Goal: Task Accomplishment & Management: Manage account settings

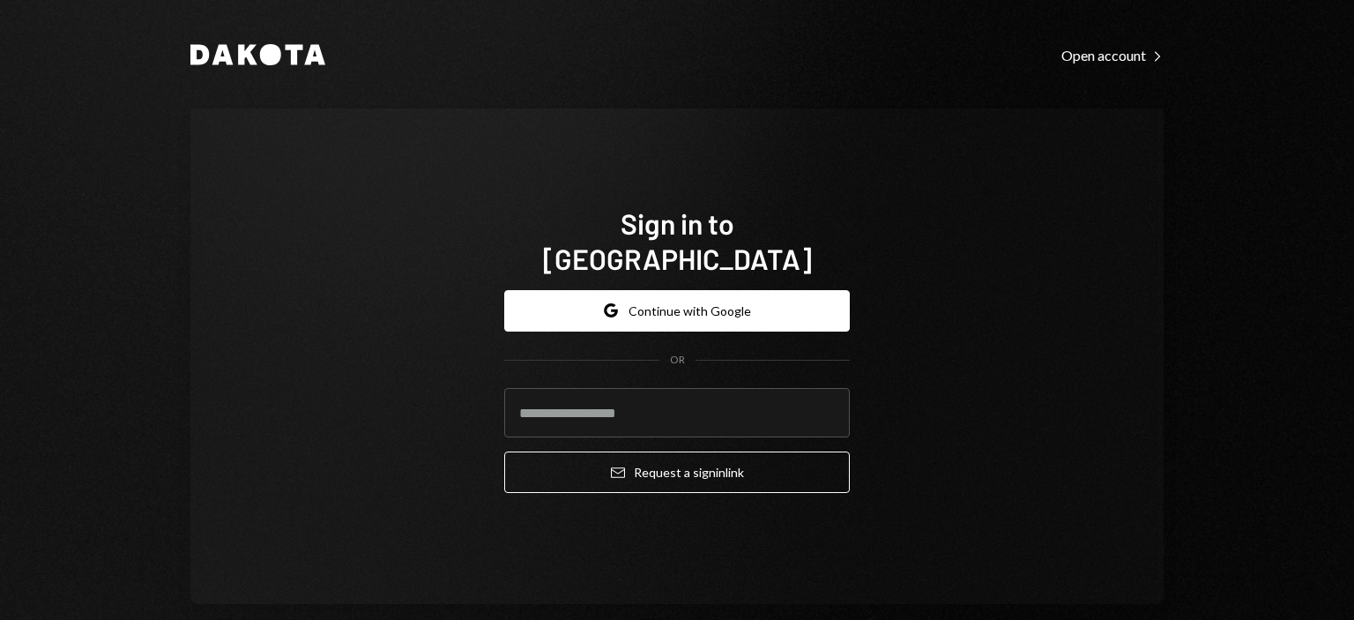
scroll to position [26, 0]
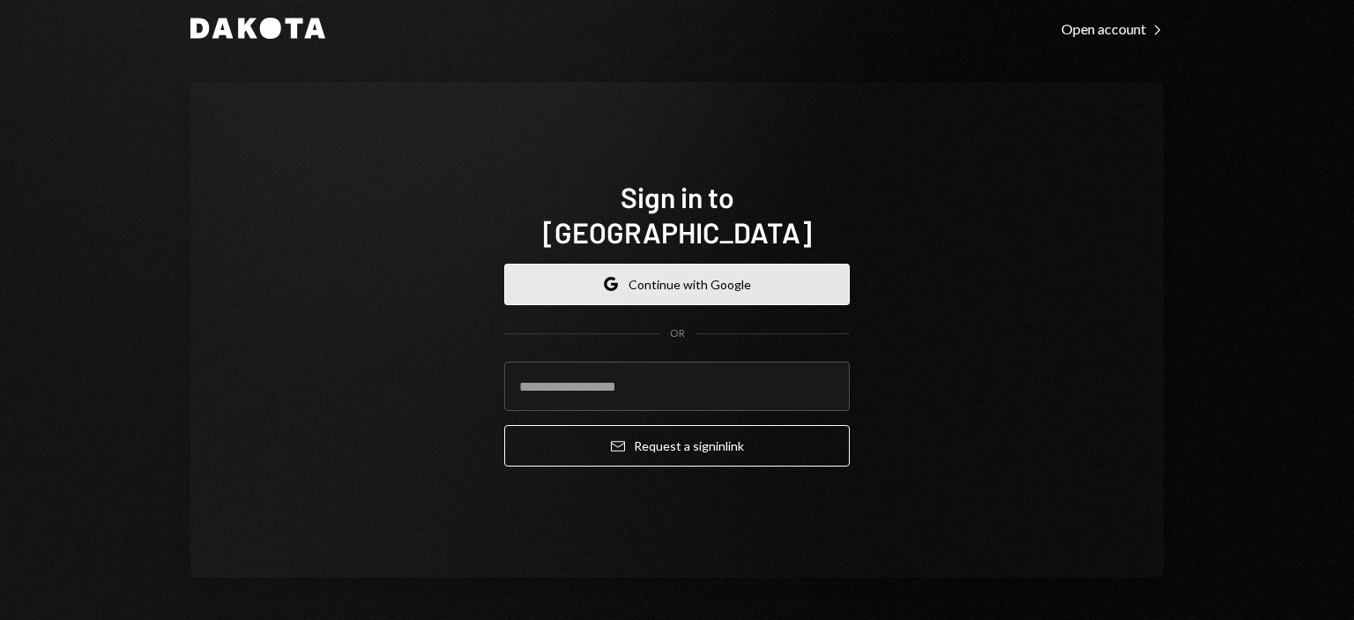
click at [718, 268] on button "Google Continue with Google" at bounding box center [676, 284] width 345 height 41
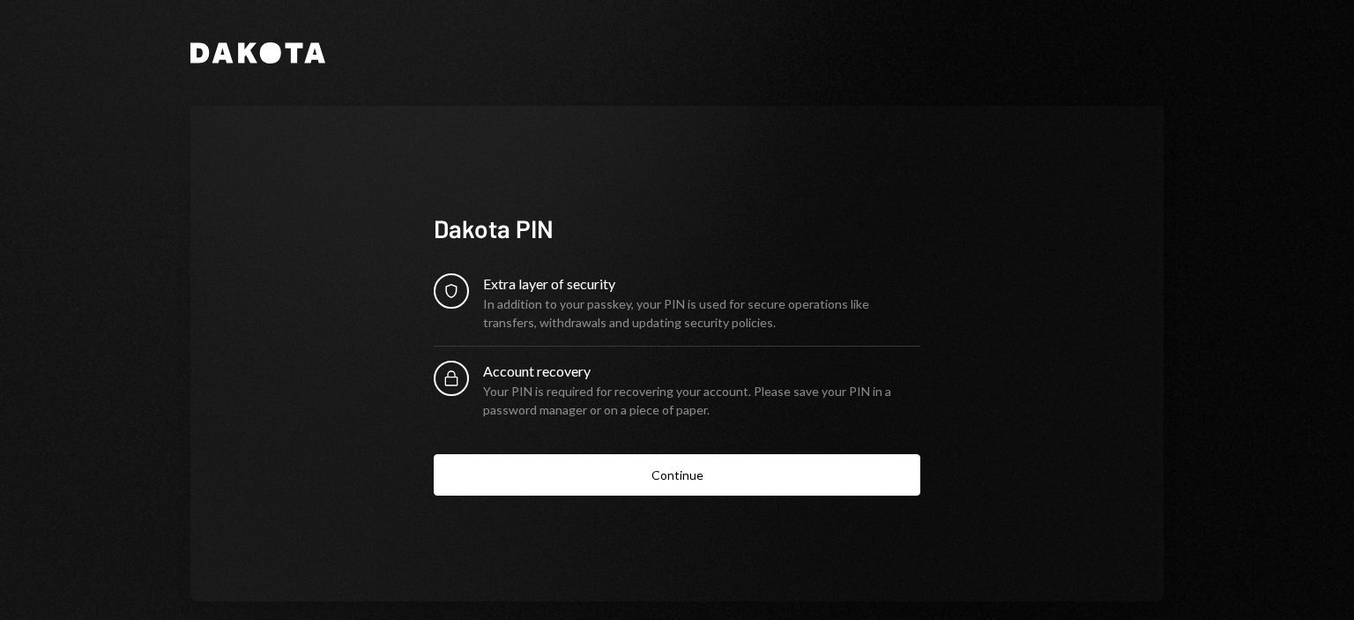
scroll to position [24, 0]
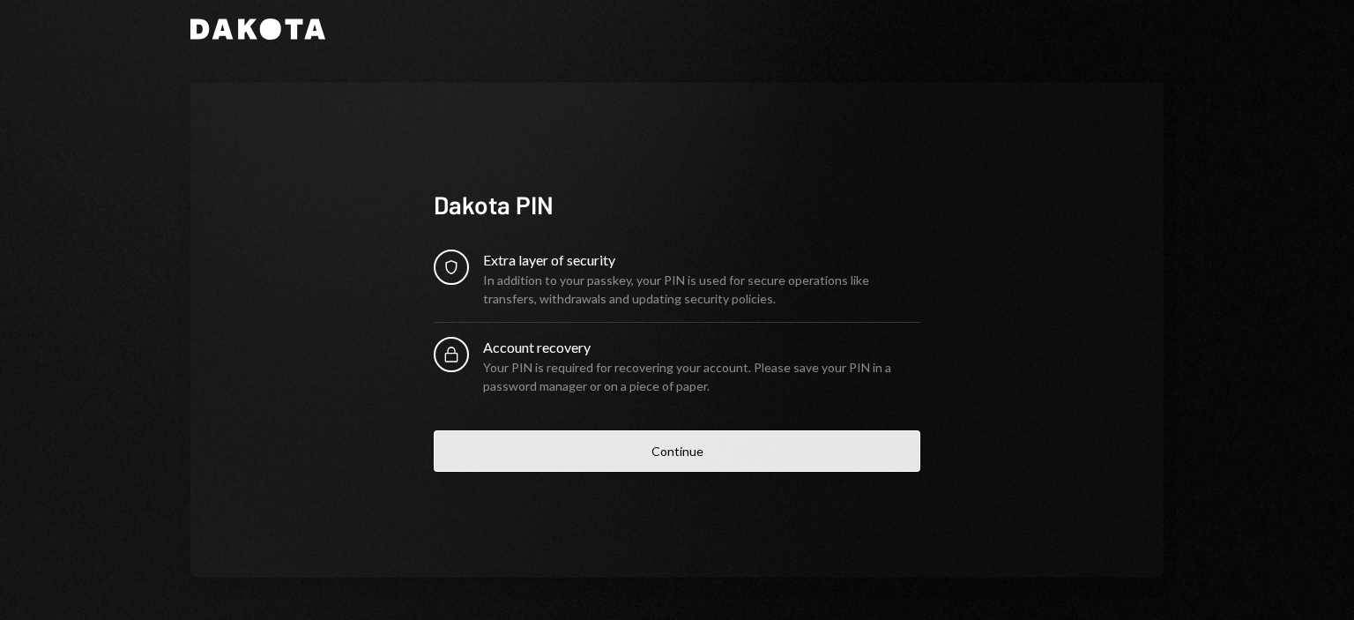
click at [671, 448] on button "Continue" at bounding box center [677, 450] width 487 height 41
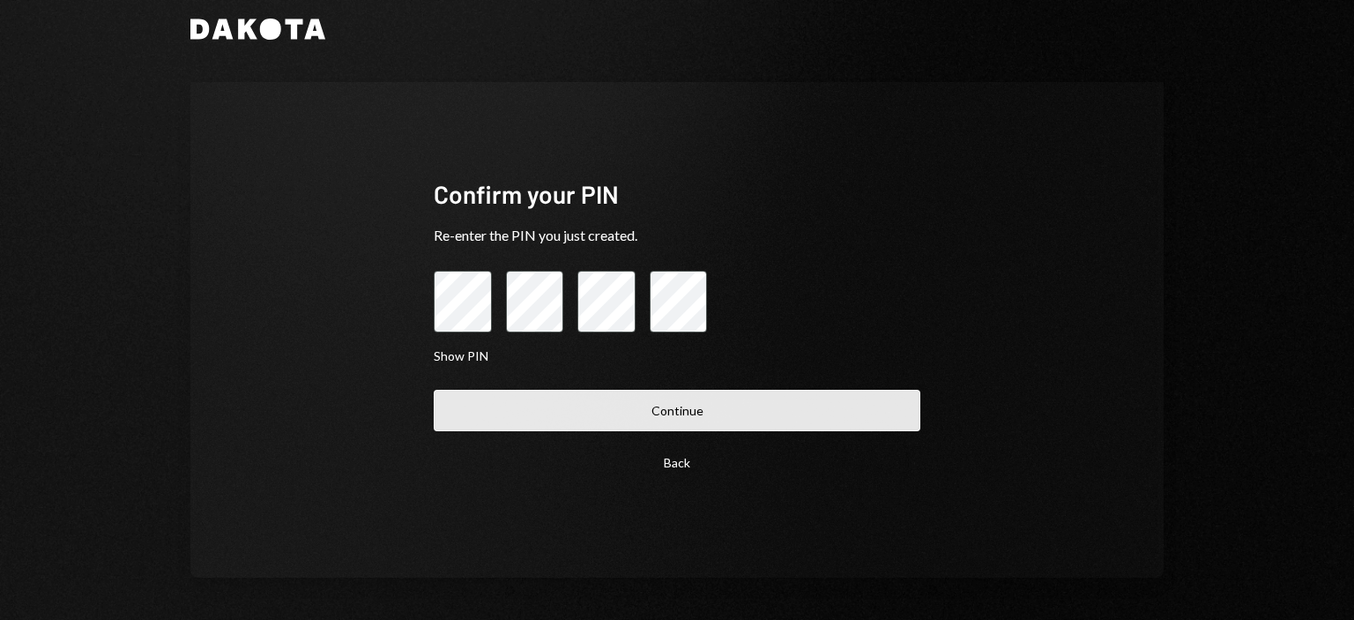
click at [746, 408] on button "Continue" at bounding box center [677, 410] width 487 height 41
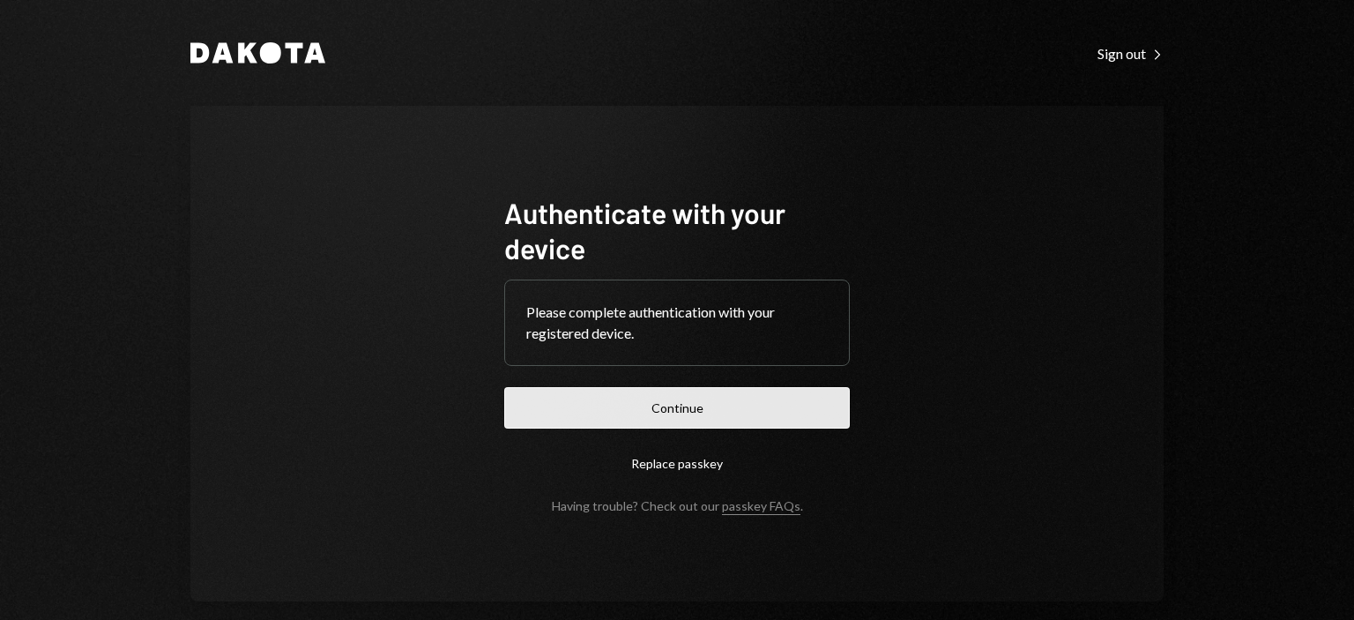
click at [710, 401] on button "Continue" at bounding box center [676, 407] width 345 height 41
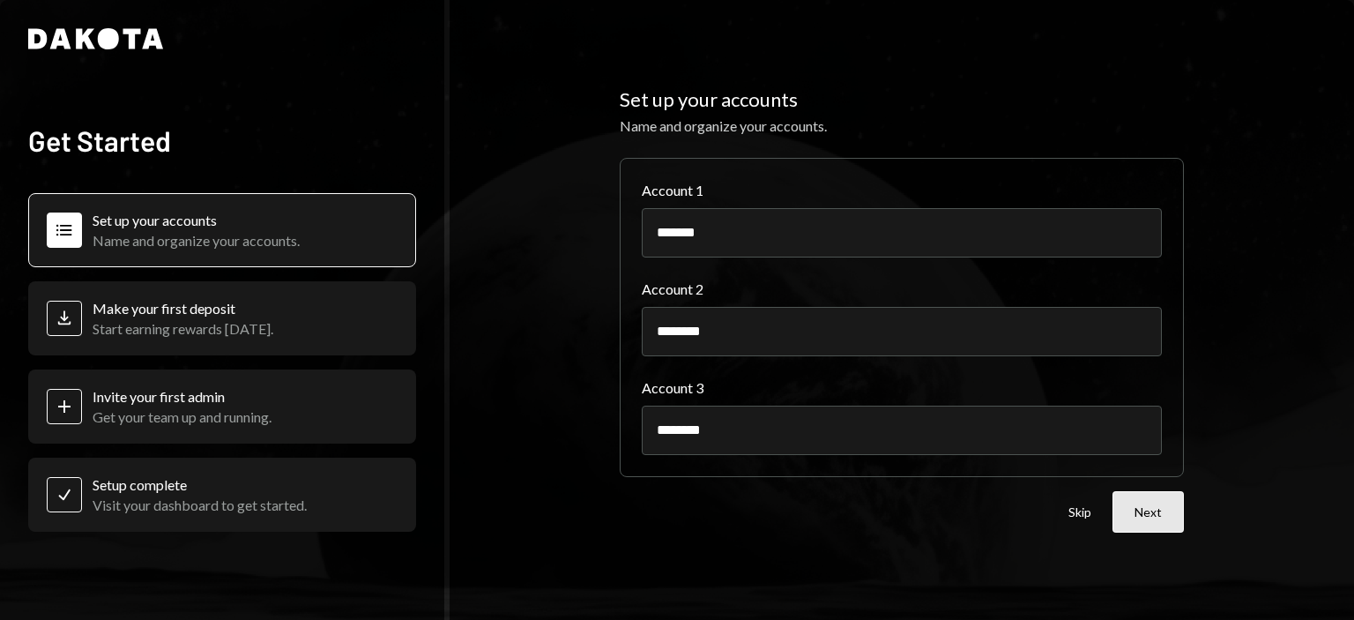
click at [1153, 513] on button "Next" at bounding box center [1147, 511] width 71 height 41
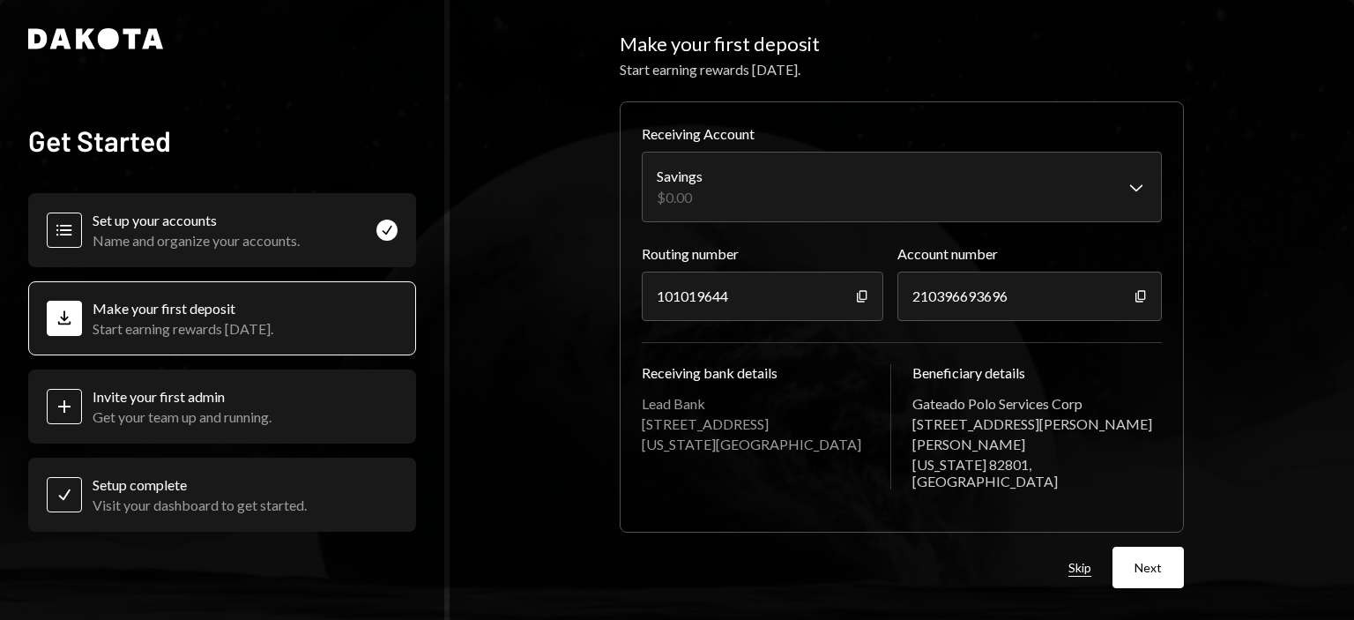
click at [1081, 563] on button "Skip" at bounding box center [1079, 568] width 23 height 17
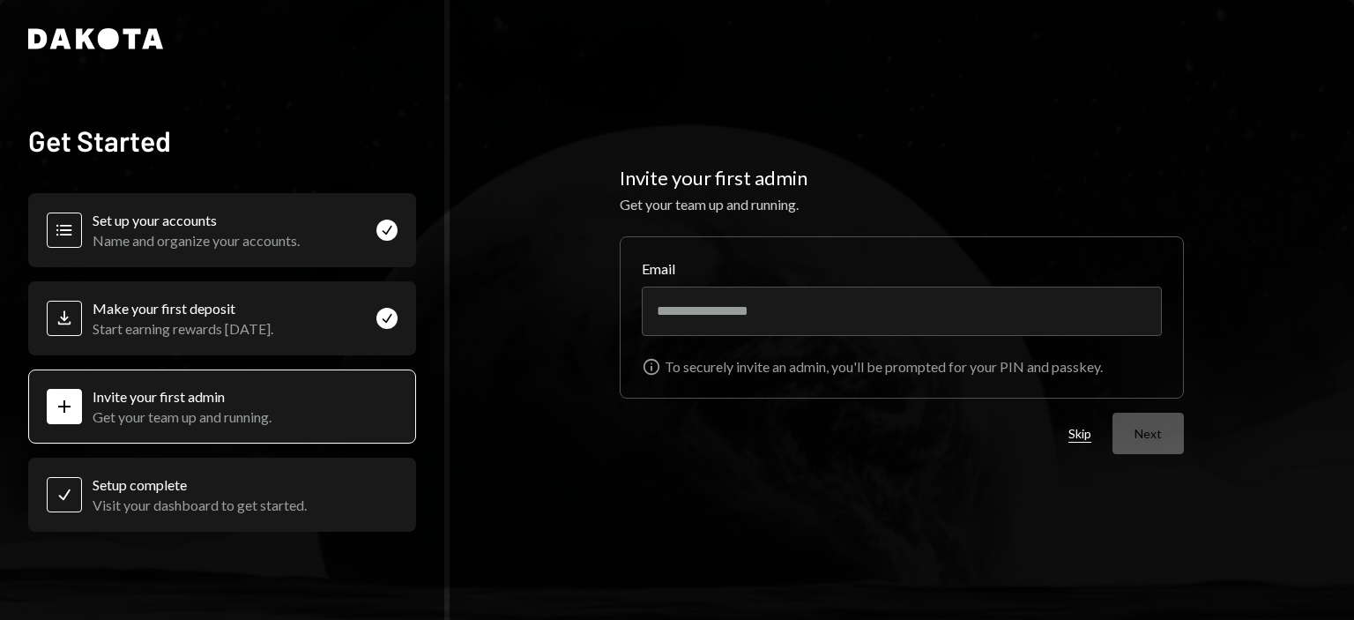
click at [1074, 440] on button "Skip" at bounding box center [1079, 434] width 23 height 17
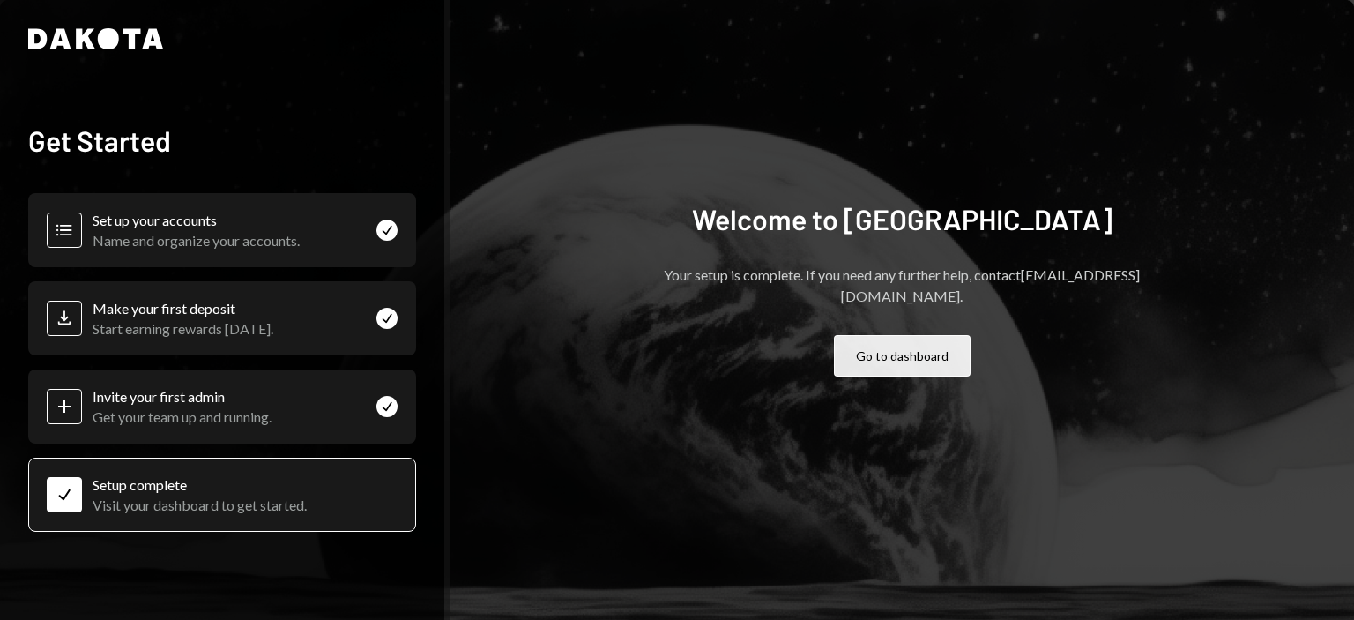
click at [902, 345] on button "Go to dashboard" at bounding box center [902, 355] width 137 height 41
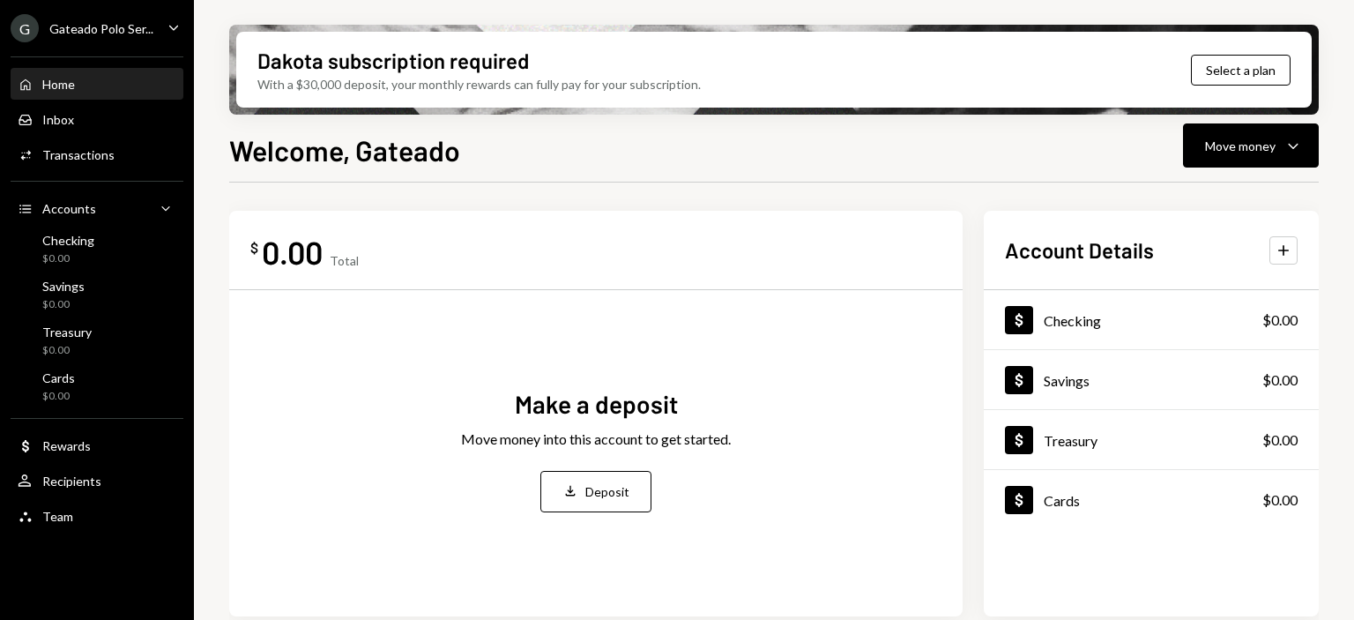
click at [61, 26] on div "Gateado Polo Ser..." at bounding box center [101, 28] width 104 height 15
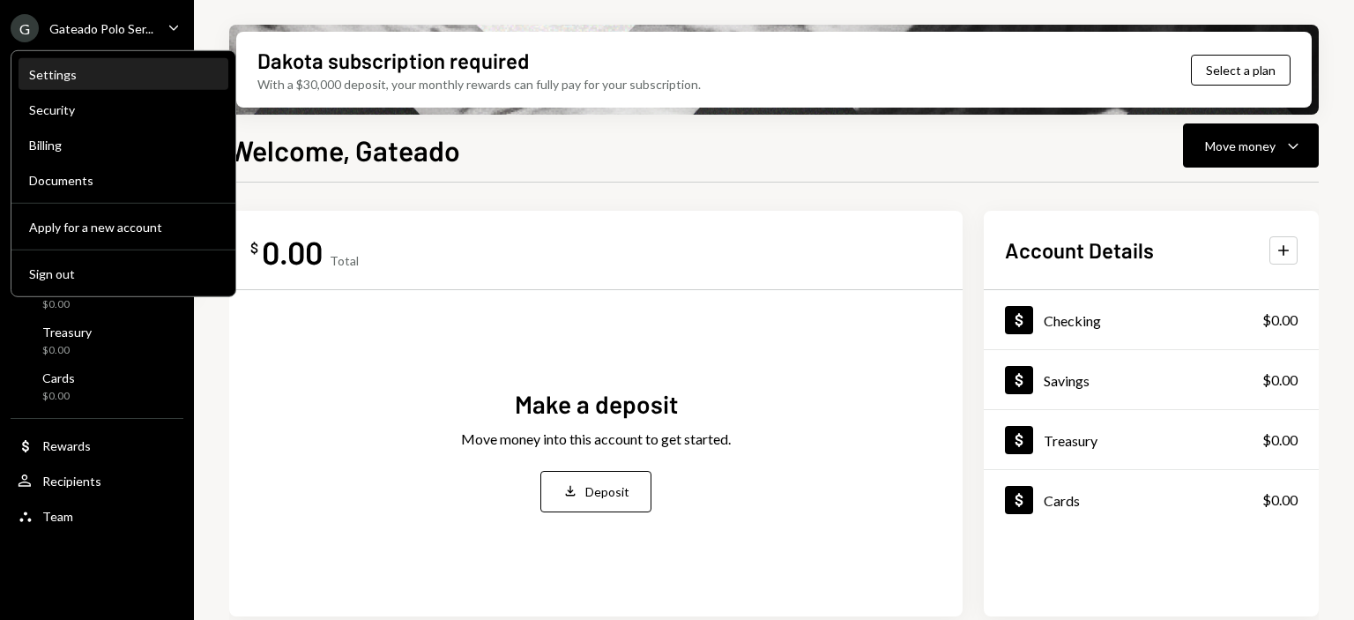
click at [63, 71] on div "Settings" at bounding box center [123, 74] width 189 height 15
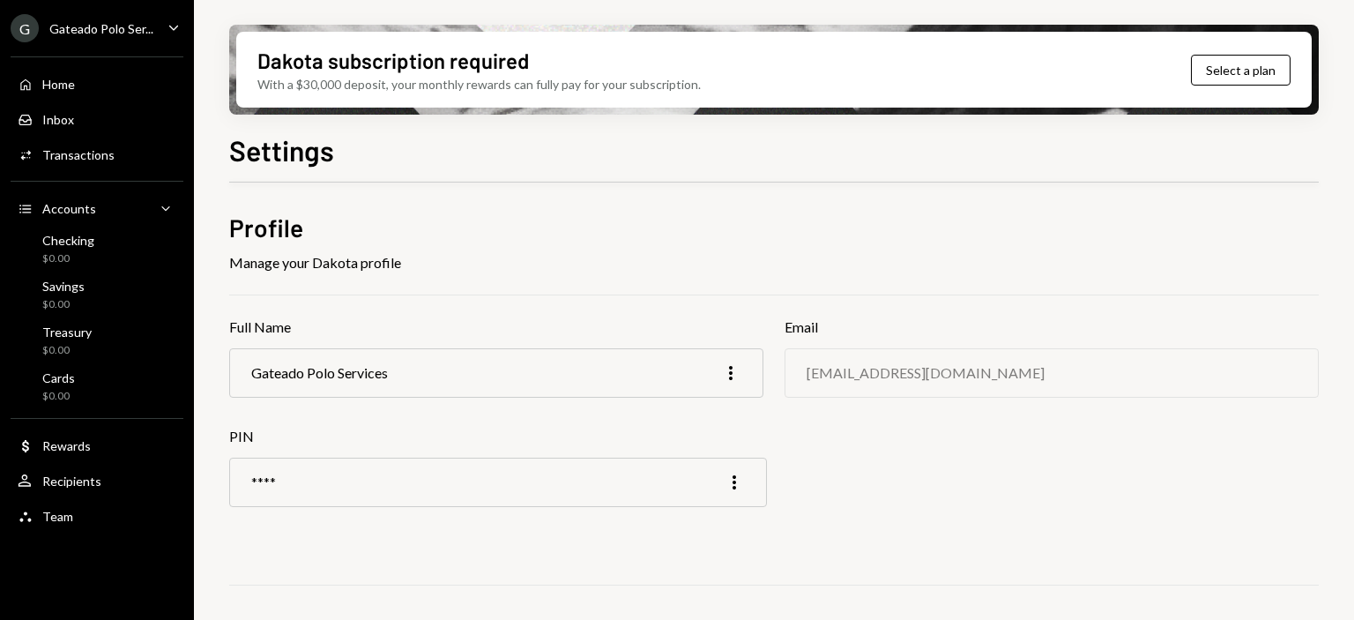
scroll to position [123, 0]
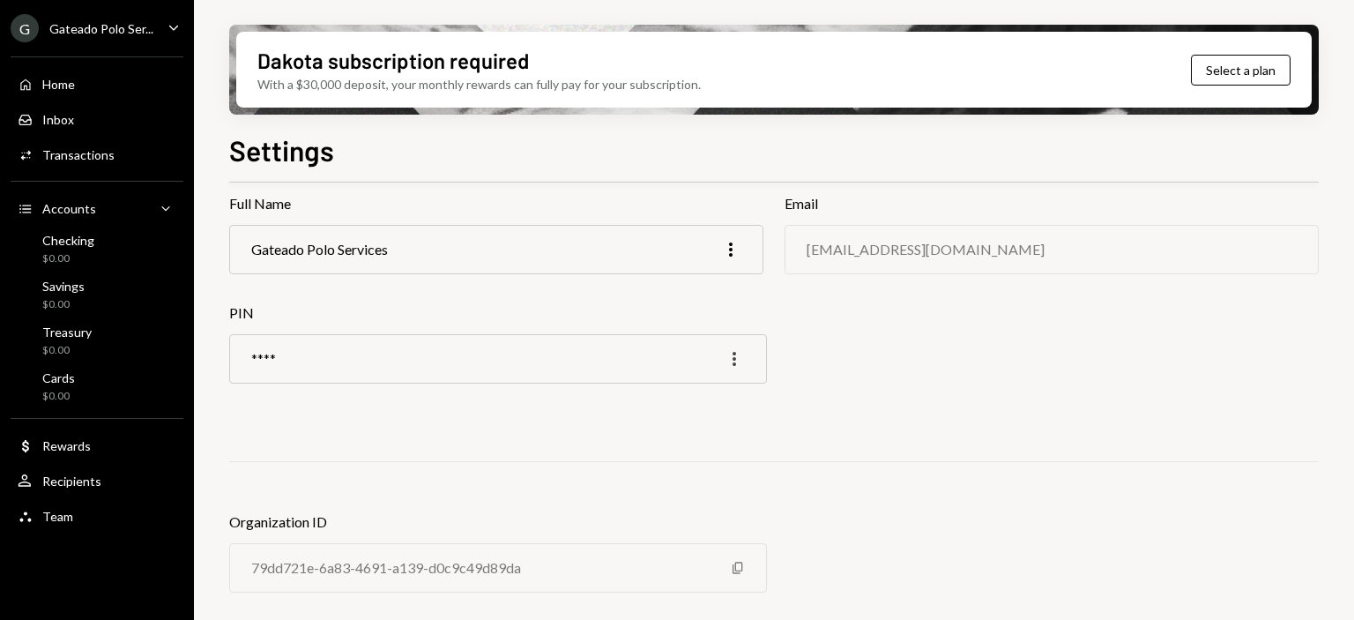
click at [734, 368] on icon "More" at bounding box center [734, 358] width 21 height 21
click at [860, 362] on div "Profile Manage your Dakota profile Full Name Gateado Polo Services More Email i…" at bounding box center [773, 353] width 1089 height 533
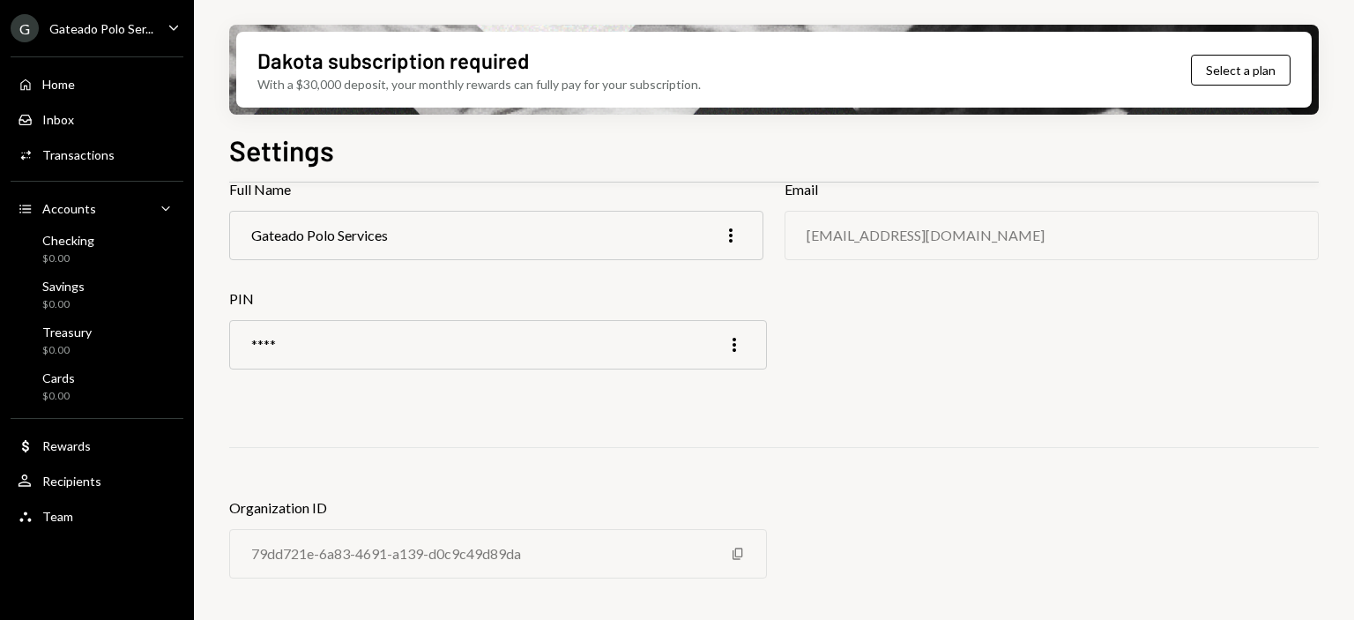
scroll to position [0, 0]
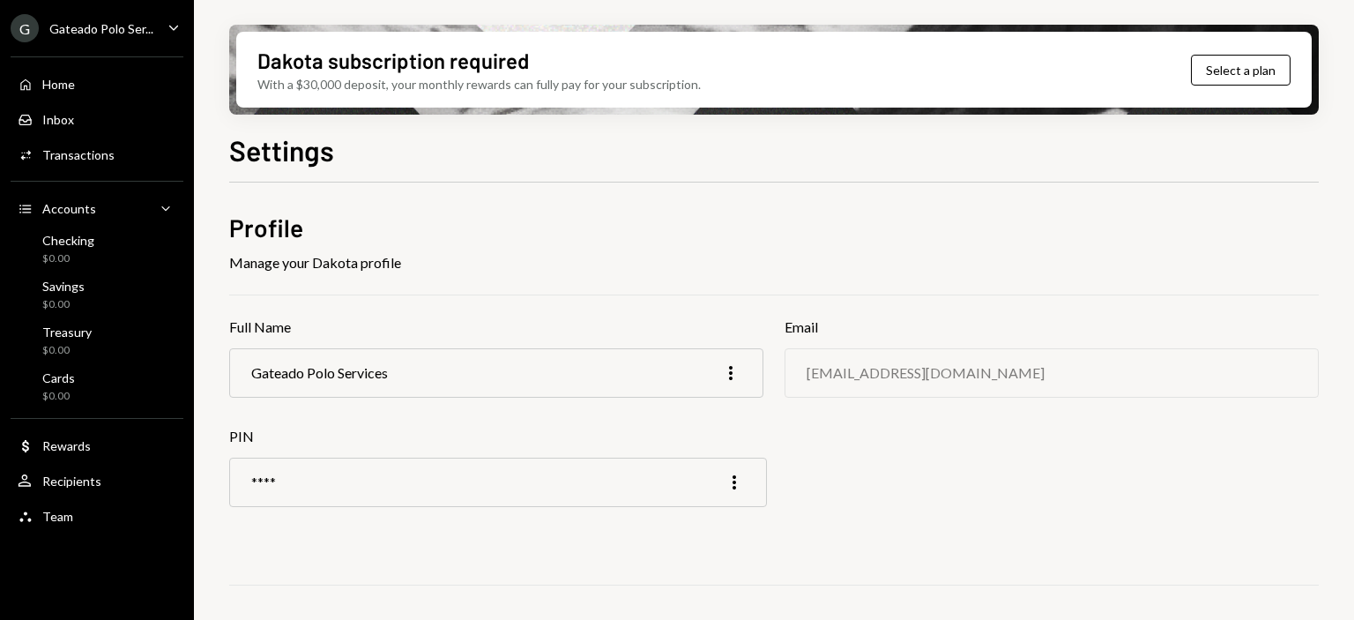
click at [89, 30] on div "Gateado Polo Ser..." at bounding box center [101, 28] width 104 height 15
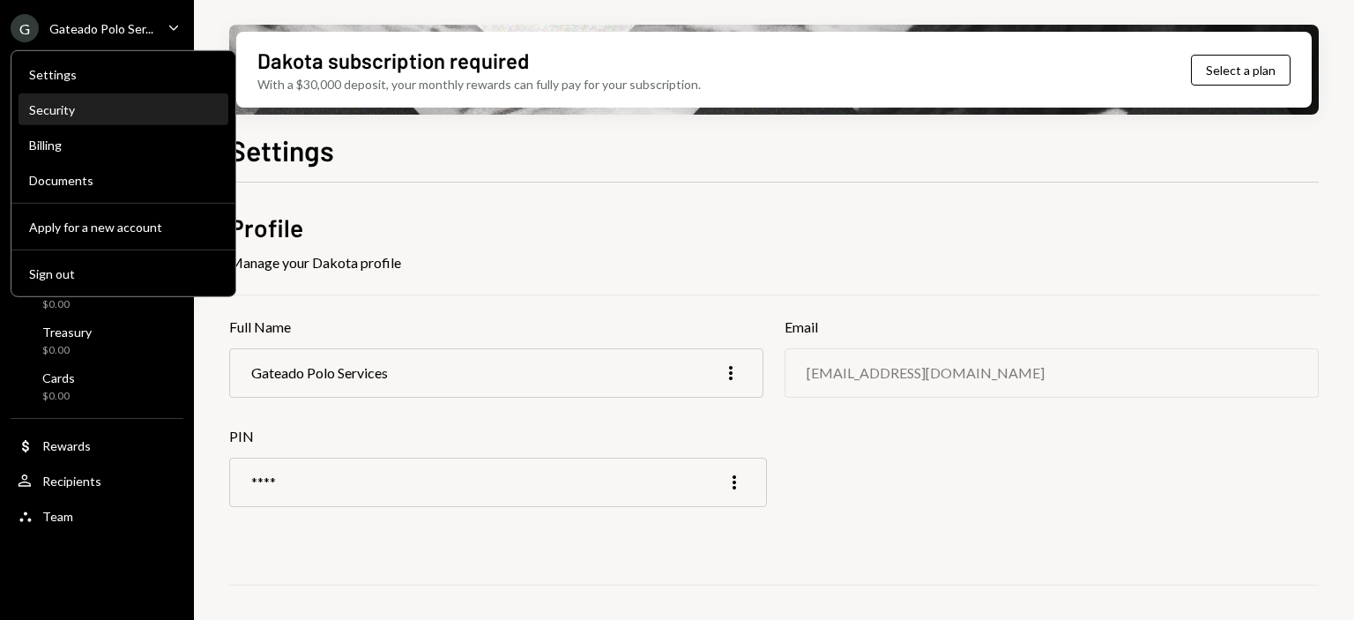
click at [99, 117] on div "Security" at bounding box center [123, 110] width 189 height 30
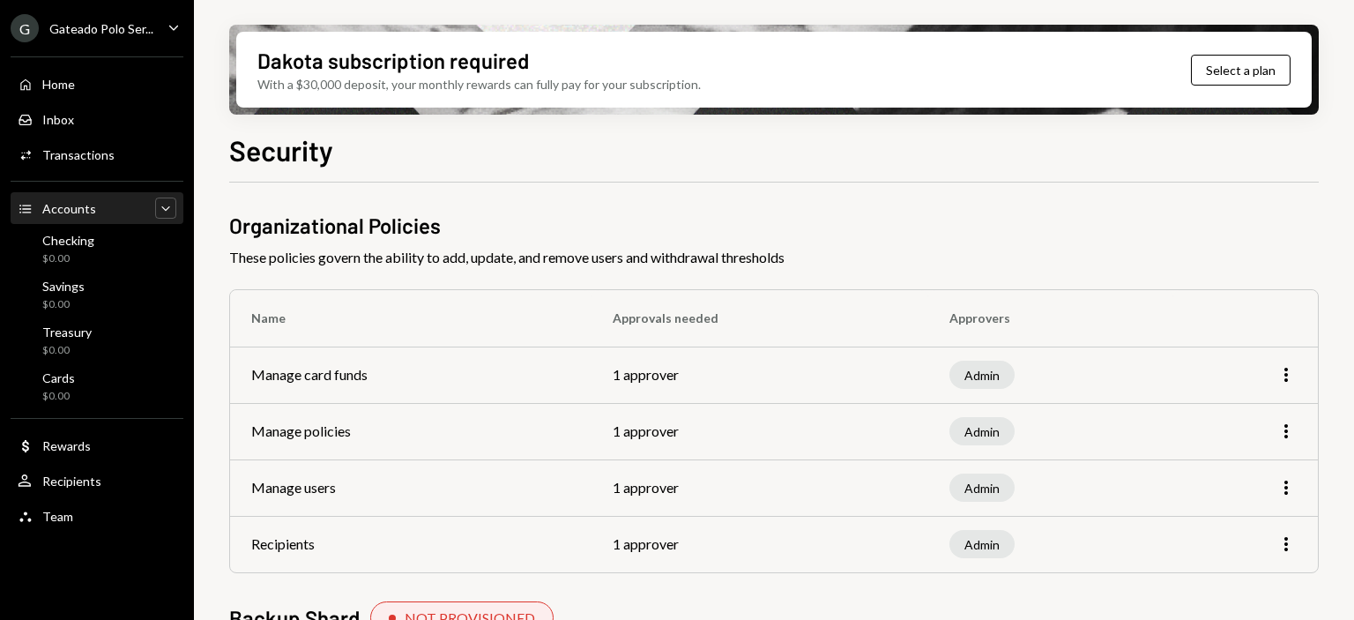
click at [164, 217] on div "Caret Down" at bounding box center [165, 207] width 21 height 21
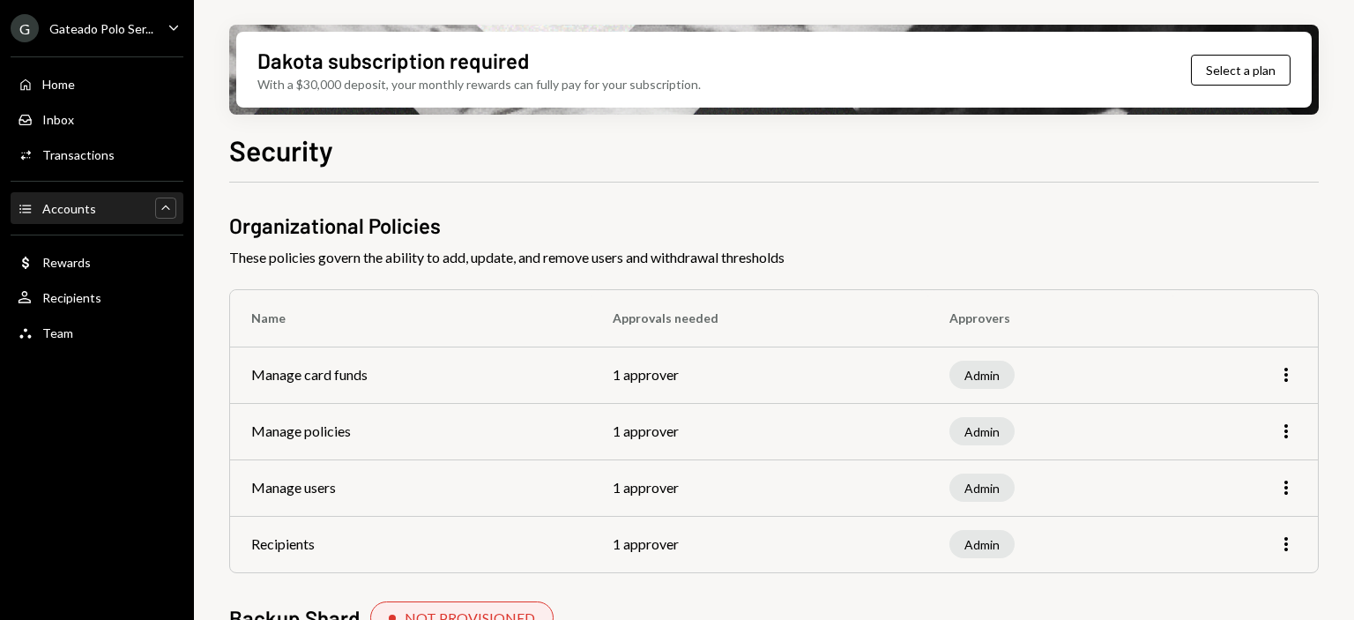
click at [164, 217] on div "Caret Up" at bounding box center [165, 207] width 21 height 21
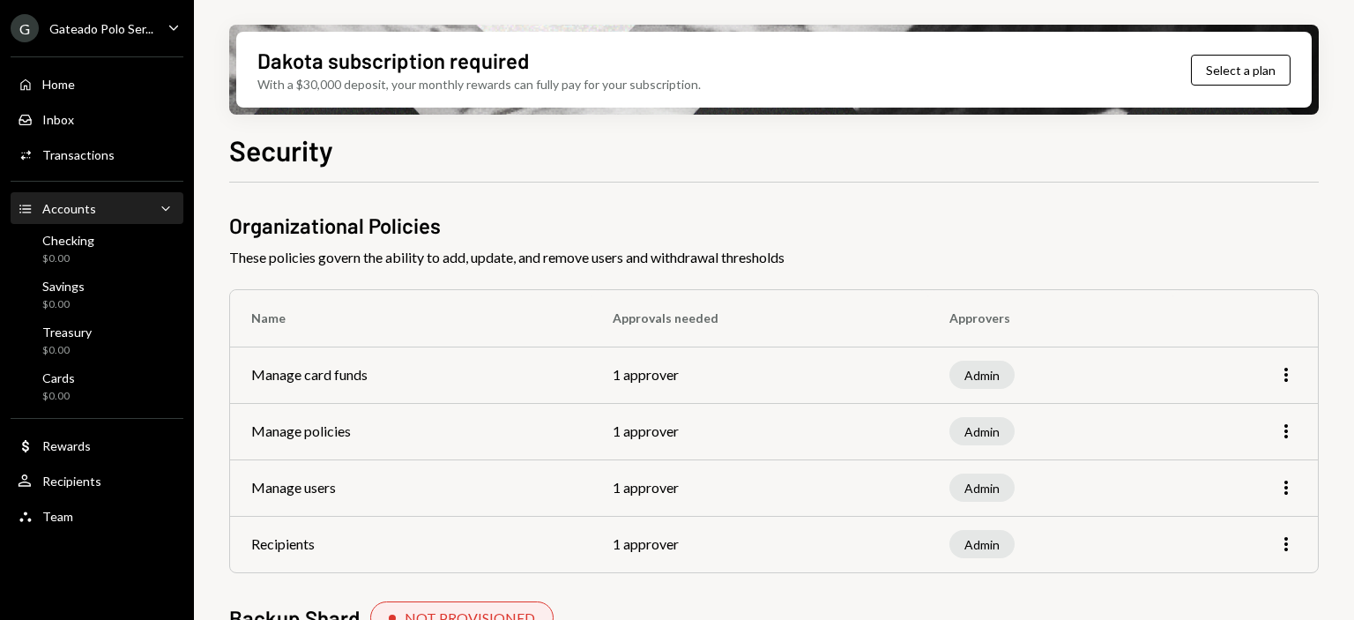
click at [102, 207] on div "Accounts Accounts Caret Down" at bounding box center [97, 208] width 159 height 19
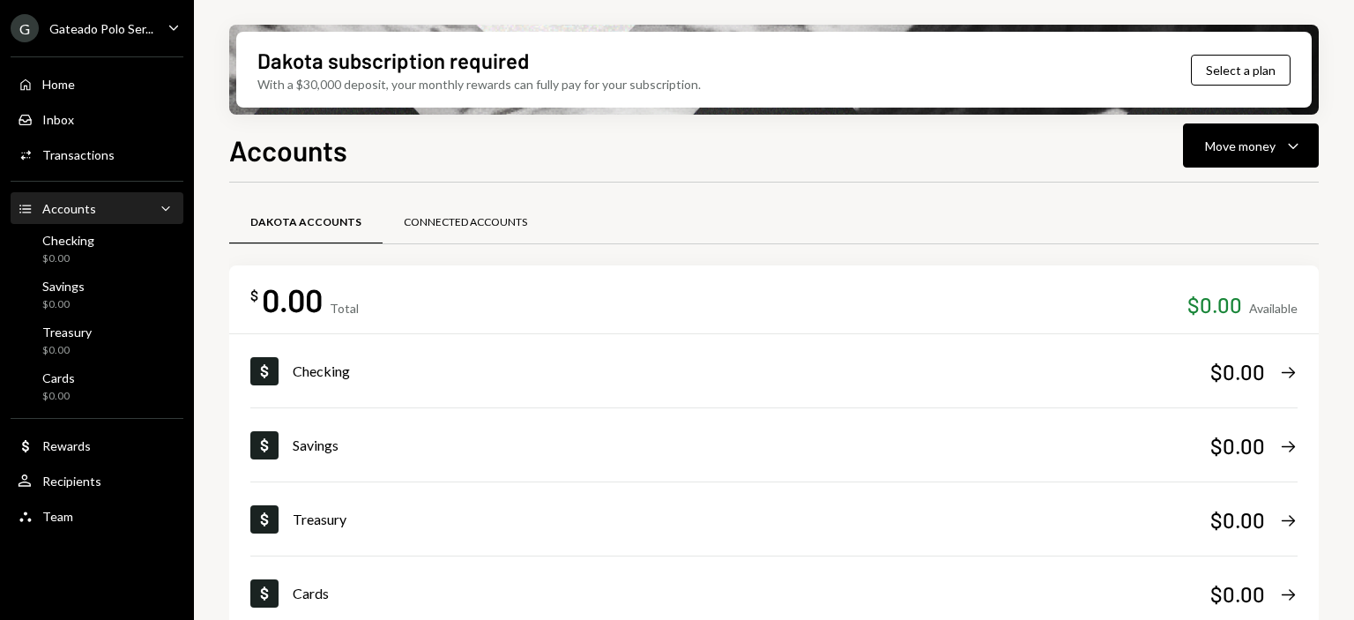
click at [442, 223] on div "Connected Accounts" at bounding box center [465, 222] width 123 height 15
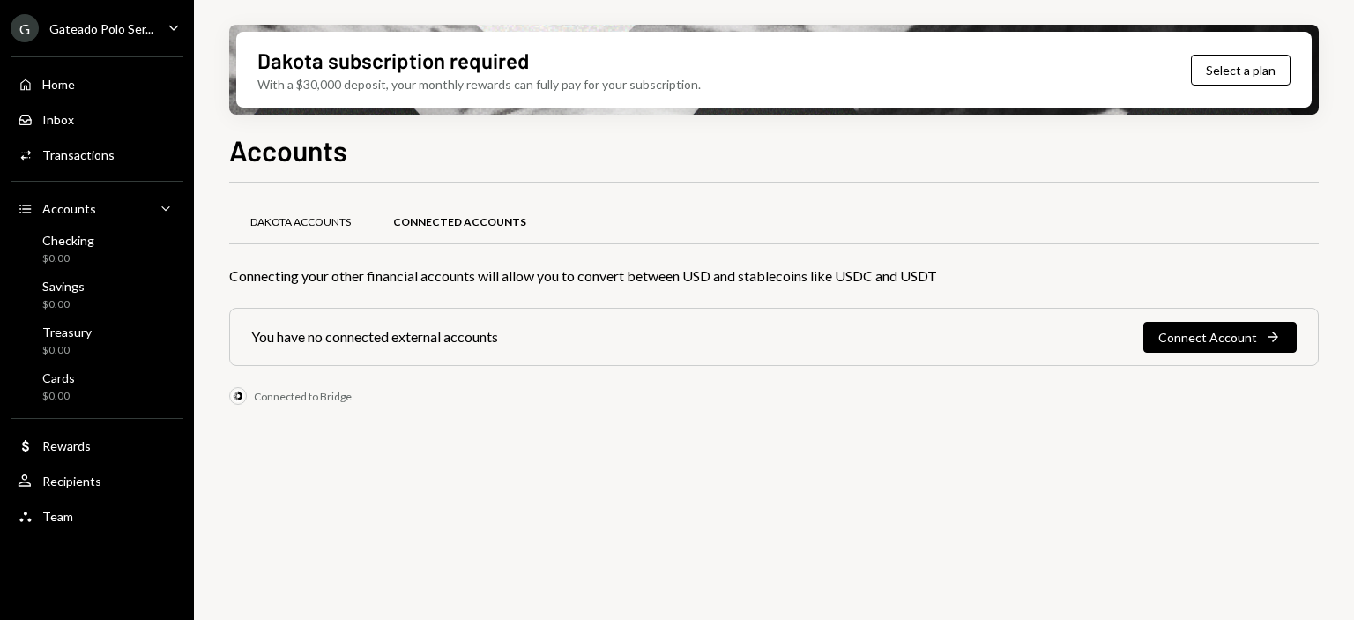
click at [313, 216] on div "Dakota Accounts" at bounding box center [300, 222] width 100 height 15
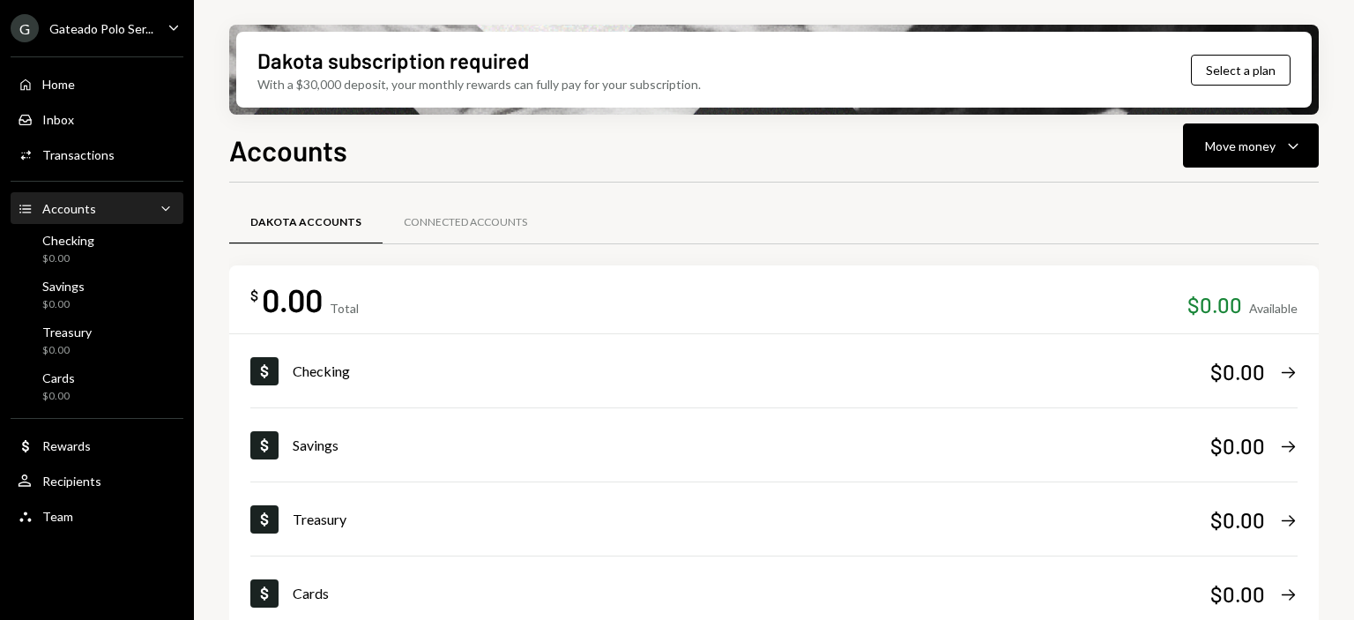
click at [159, 26] on div "G Gateado Polo Ser... Caret Down" at bounding box center [97, 28] width 194 height 28
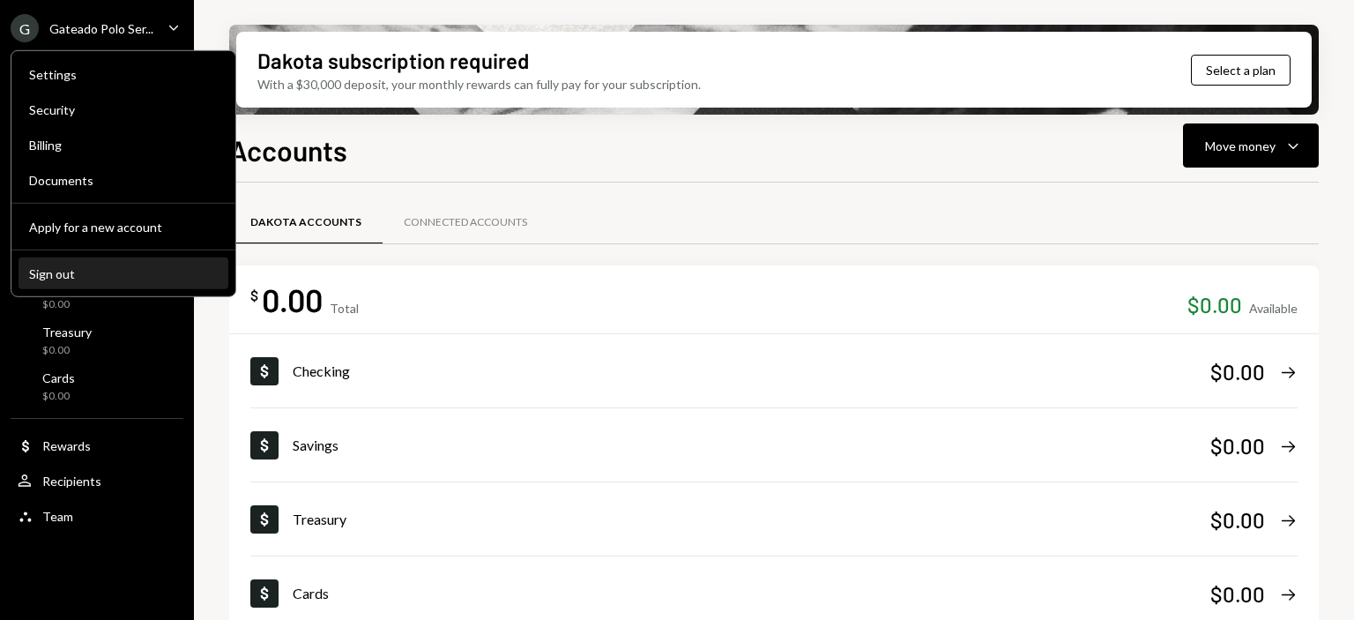
click at [115, 268] on div "Sign out" at bounding box center [123, 272] width 189 height 15
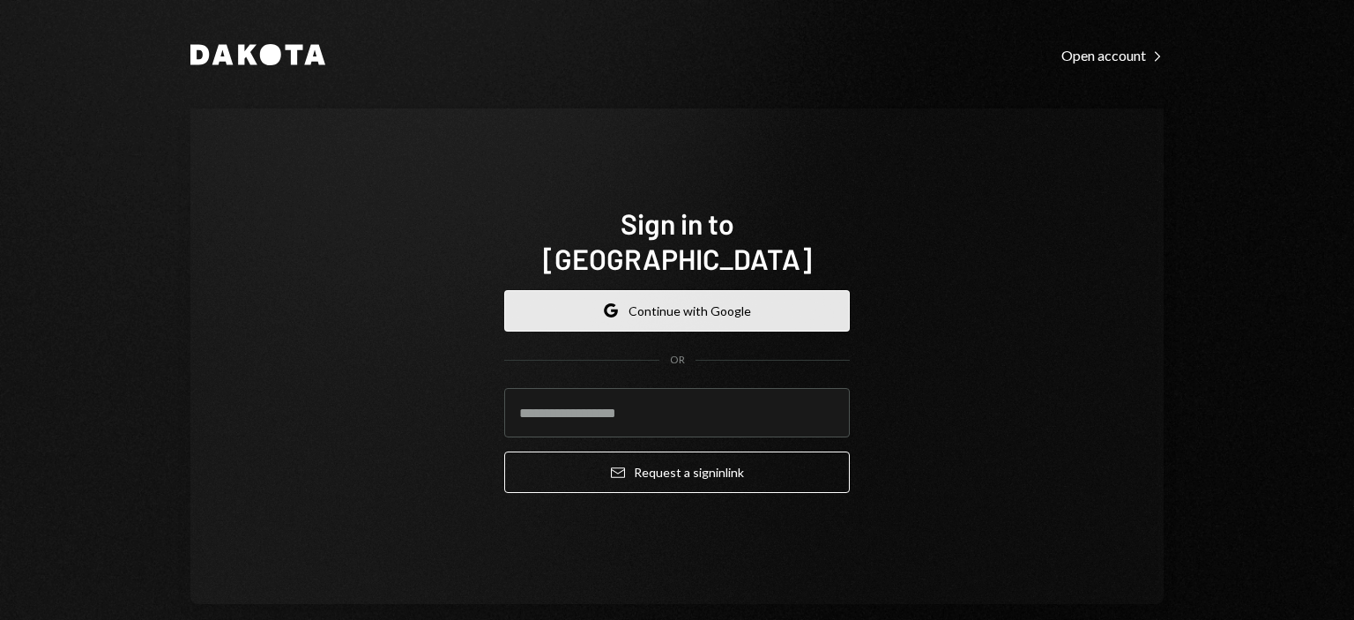
click at [712, 305] on button "Google Continue with Google" at bounding box center [676, 310] width 345 height 41
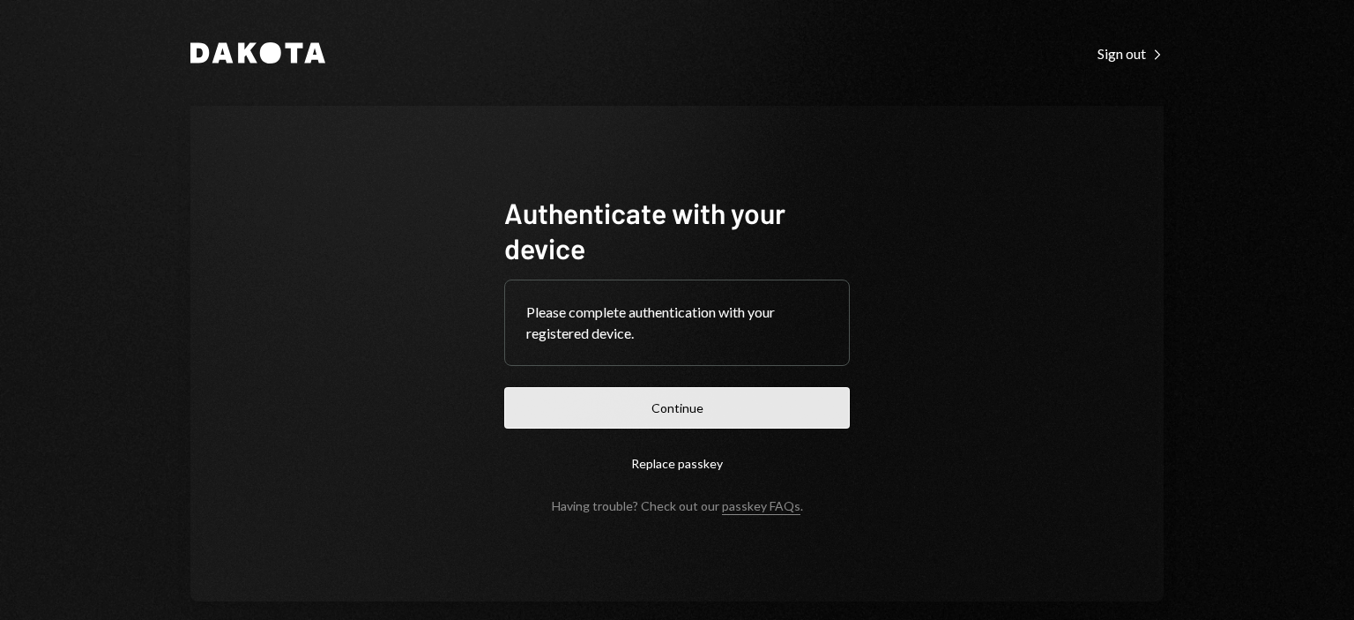
click at [645, 409] on button "Continue" at bounding box center [676, 407] width 345 height 41
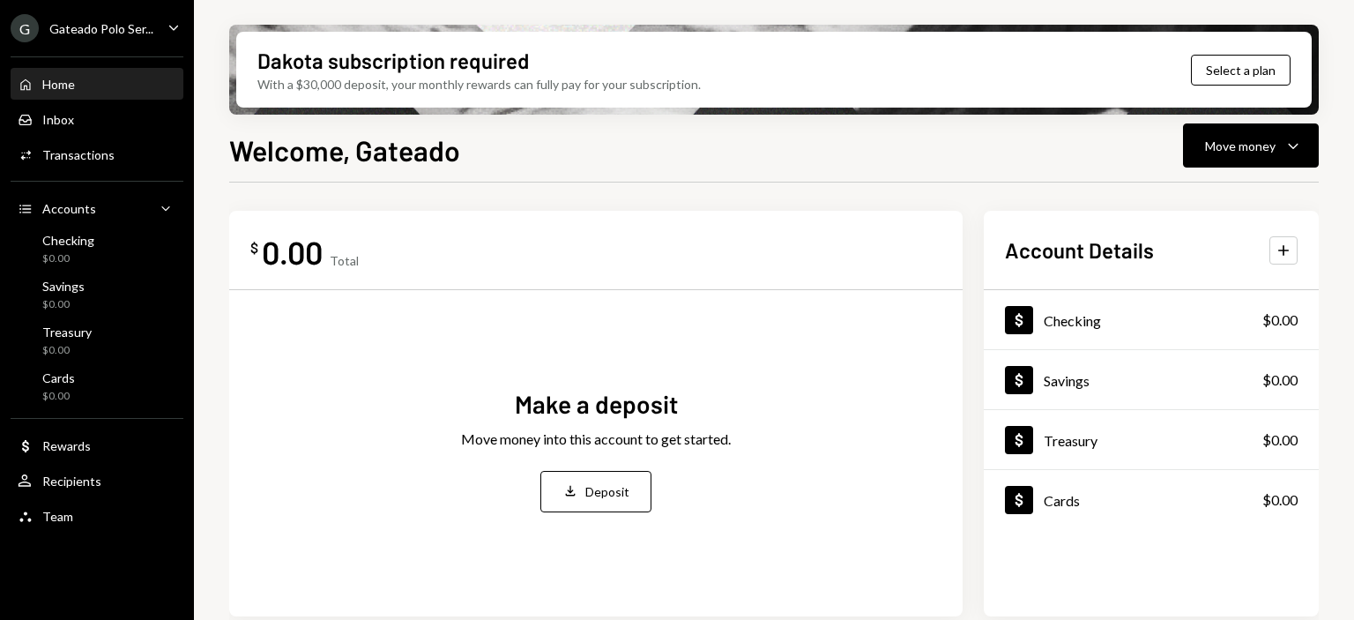
click at [145, 25] on div "Gateado Polo Ser..." at bounding box center [101, 28] width 104 height 15
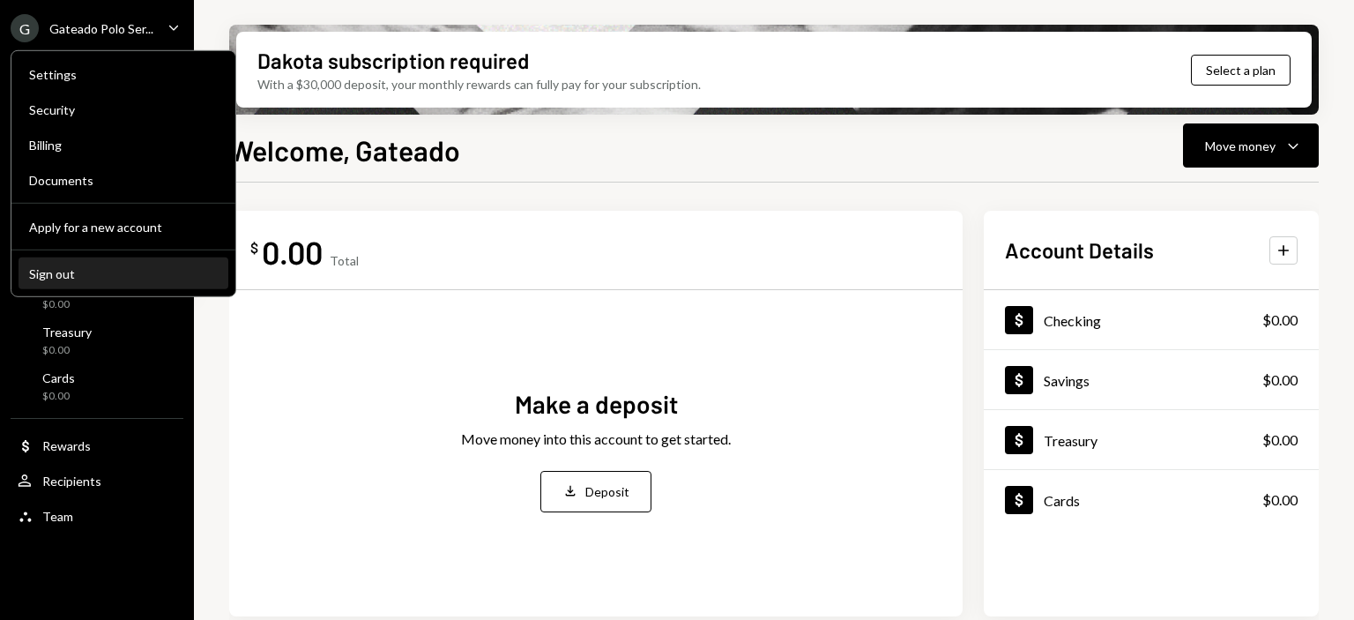
click at [80, 271] on div "Sign out" at bounding box center [123, 272] width 189 height 15
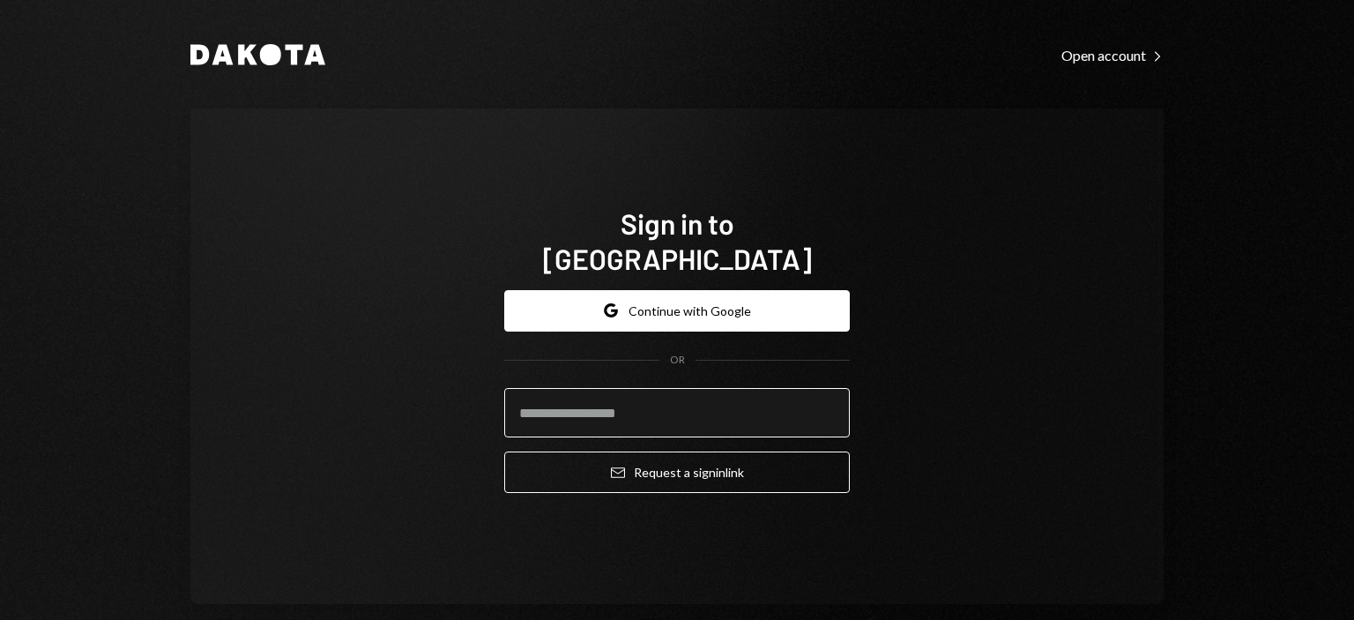
click at [589, 401] on input "email" at bounding box center [676, 412] width 345 height 49
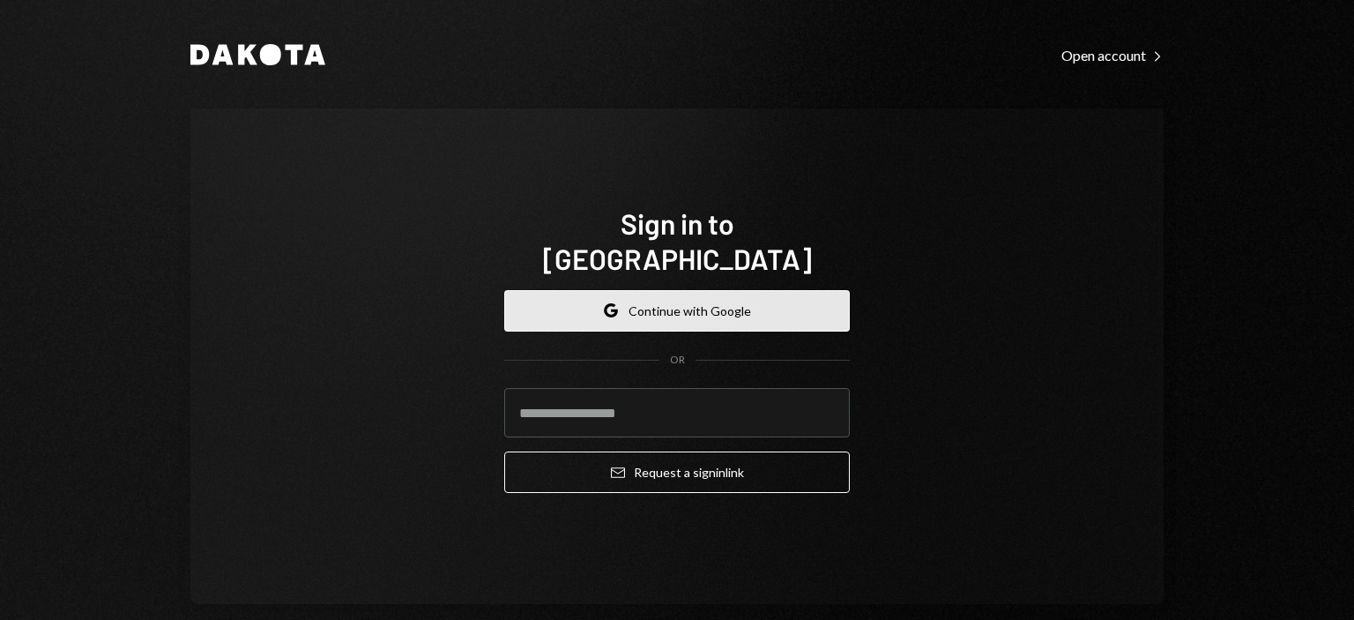
click at [557, 293] on button "Google Continue with Google" at bounding box center [676, 310] width 345 height 41
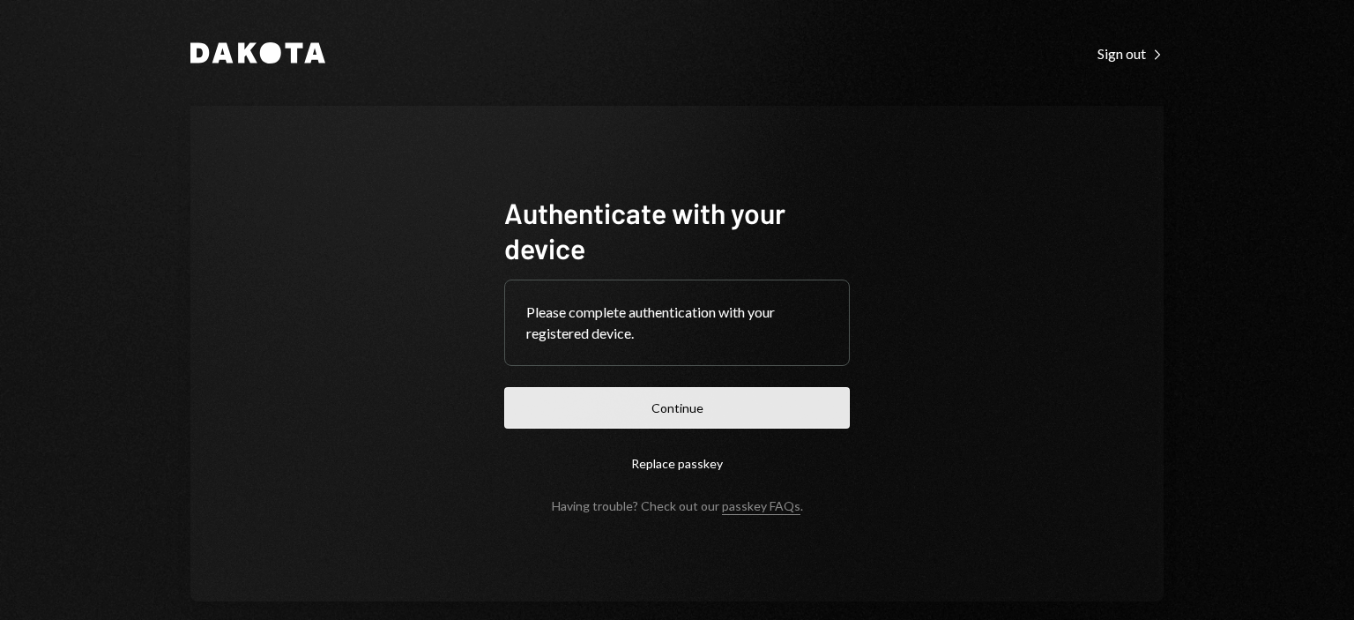
click at [671, 398] on button "Continue" at bounding box center [676, 407] width 345 height 41
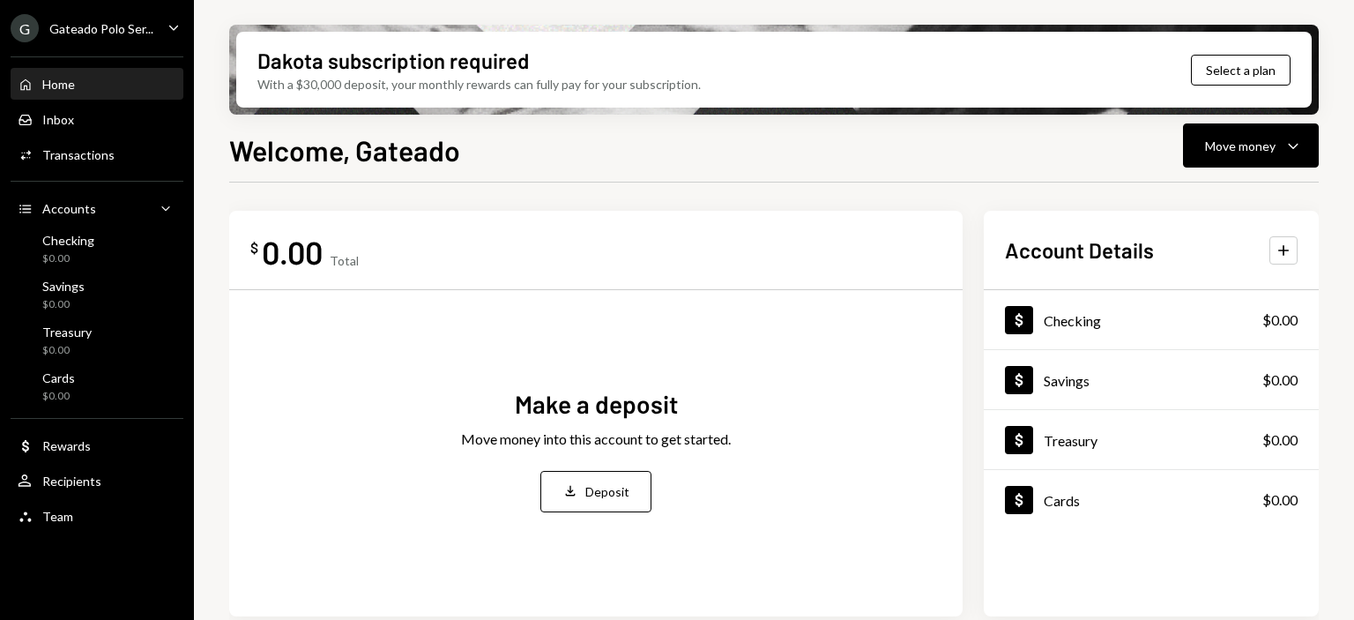
click at [153, 34] on div "G Gateado Polo Ser... Caret Down" at bounding box center [97, 28] width 194 height 28
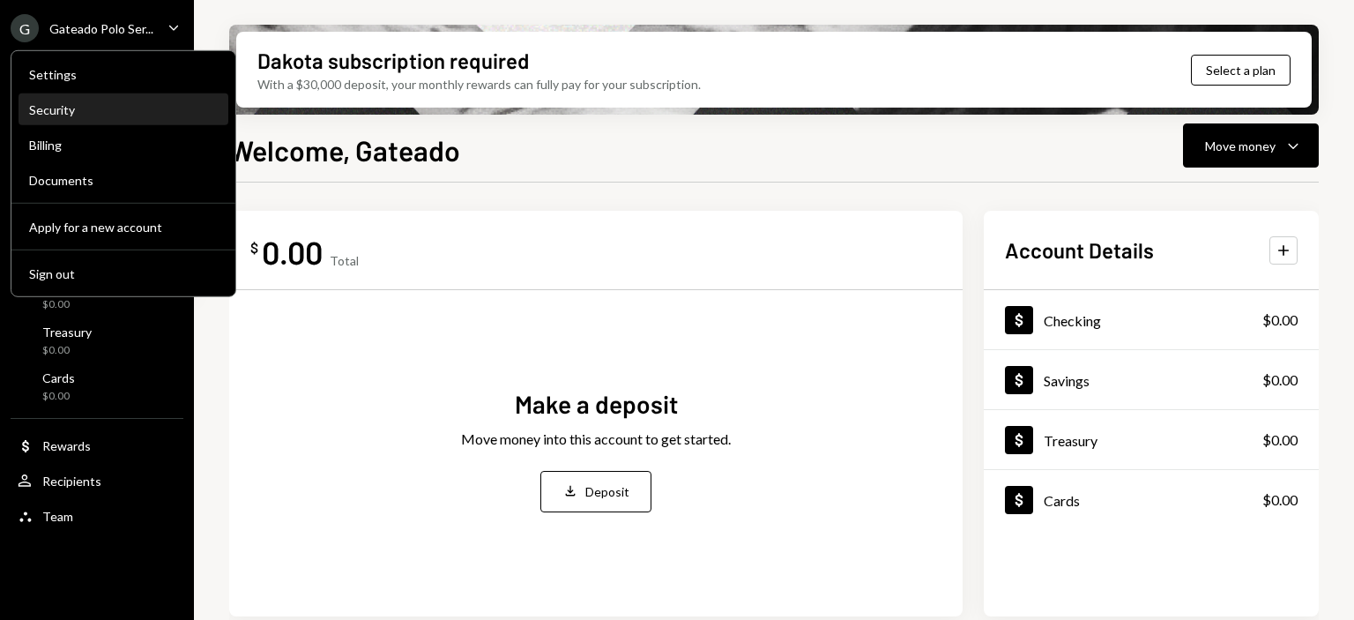
click at [103, 109] on div "Security" at bounding box center [123, 109] width 189 height 15
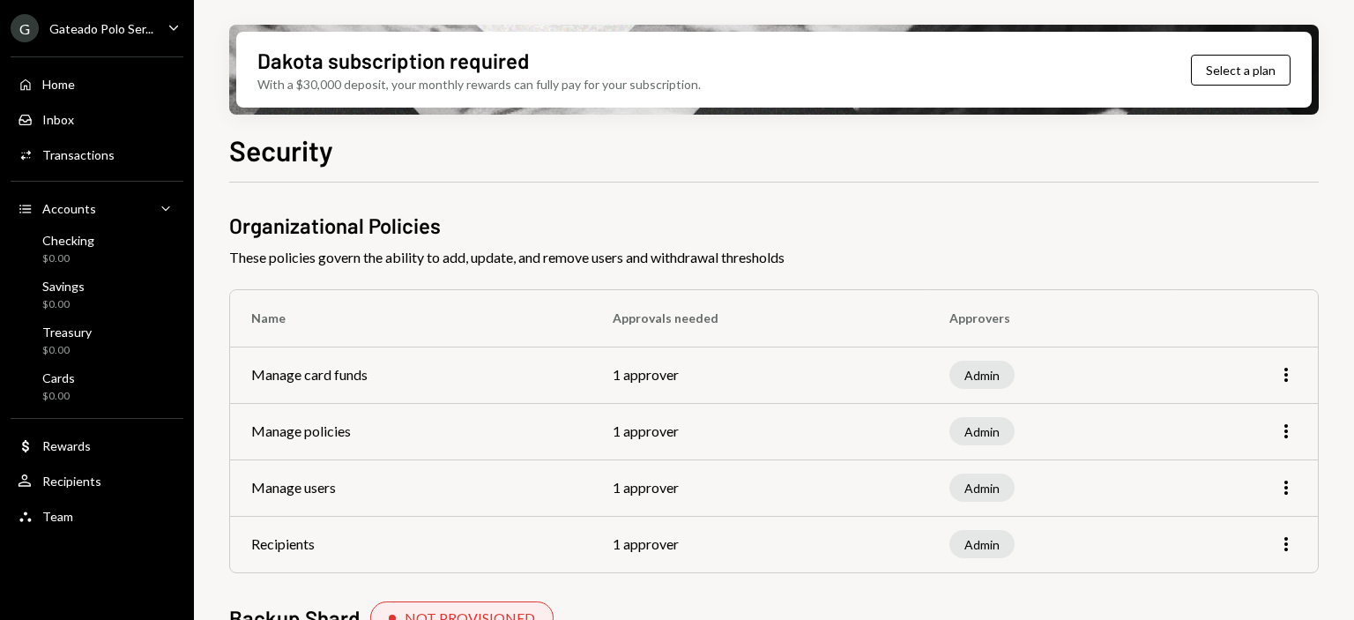
click at [164, 27] on icon "Caret Down" at bounding box center [173, 27] width 19 height 19
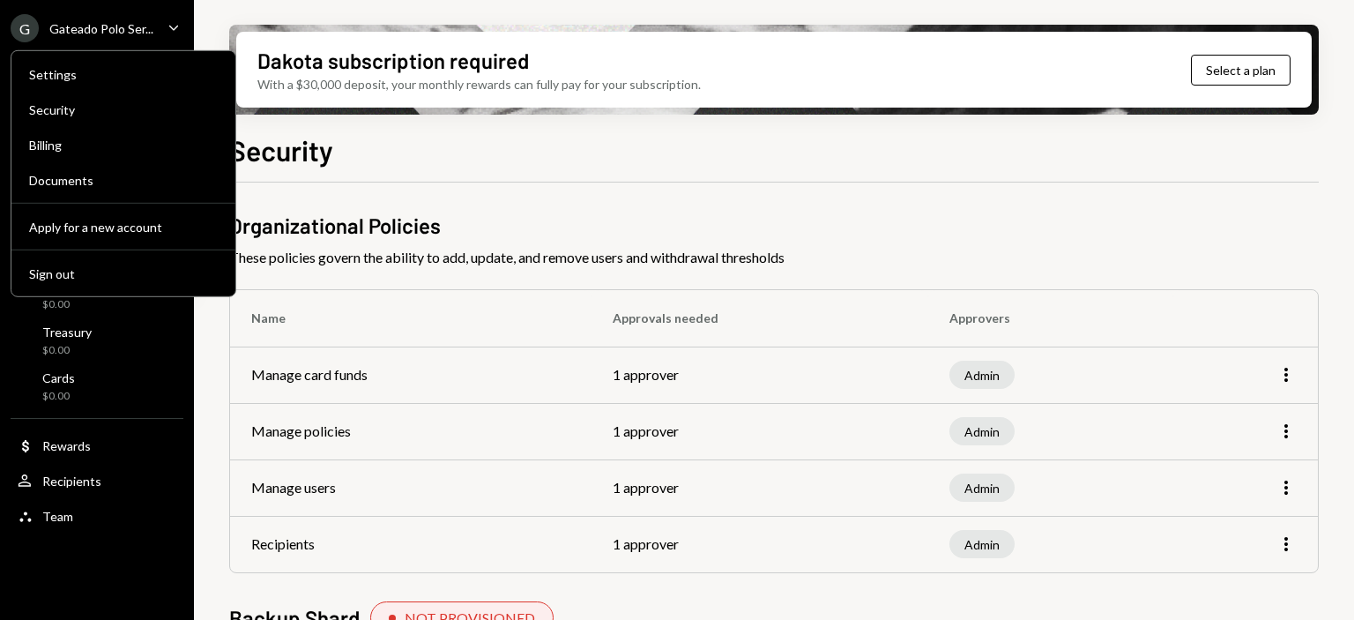
click at [85, 22] on div "Gateado Polo Ser..." at bounding box center [101, 28] width 104 height 15
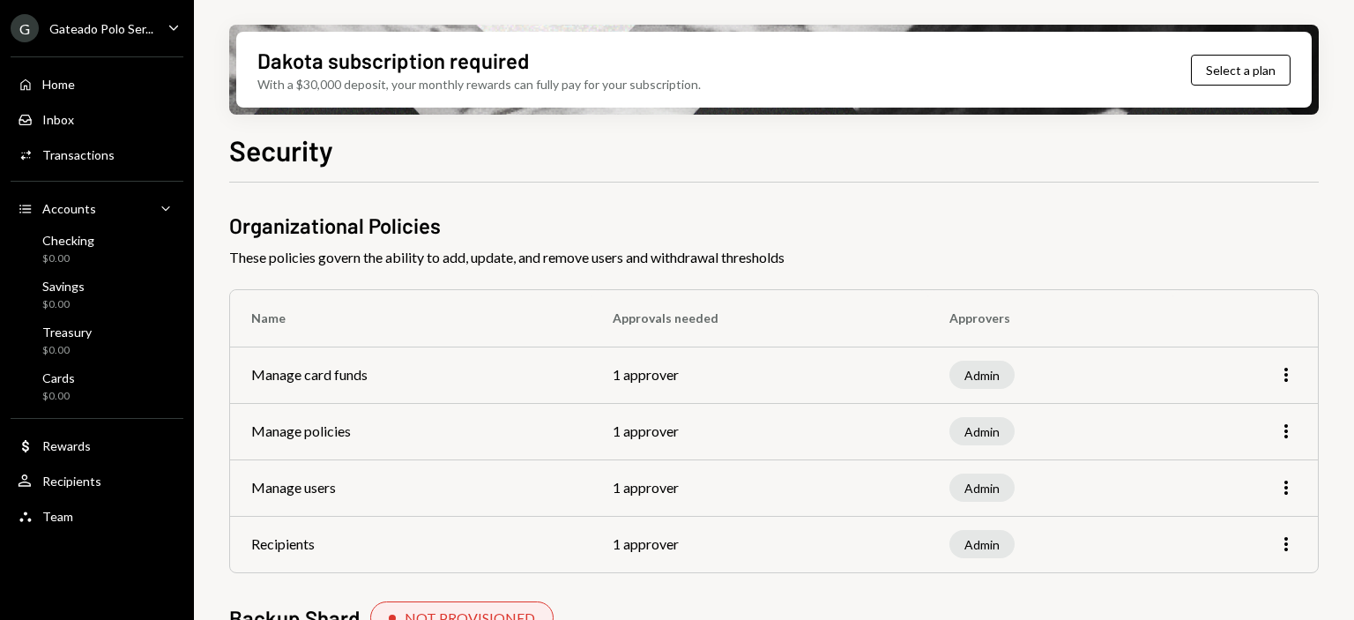
click at [85, 22] on div "Gateado Polo Ser..." at bounding box center [101, 28] width 104 height 15
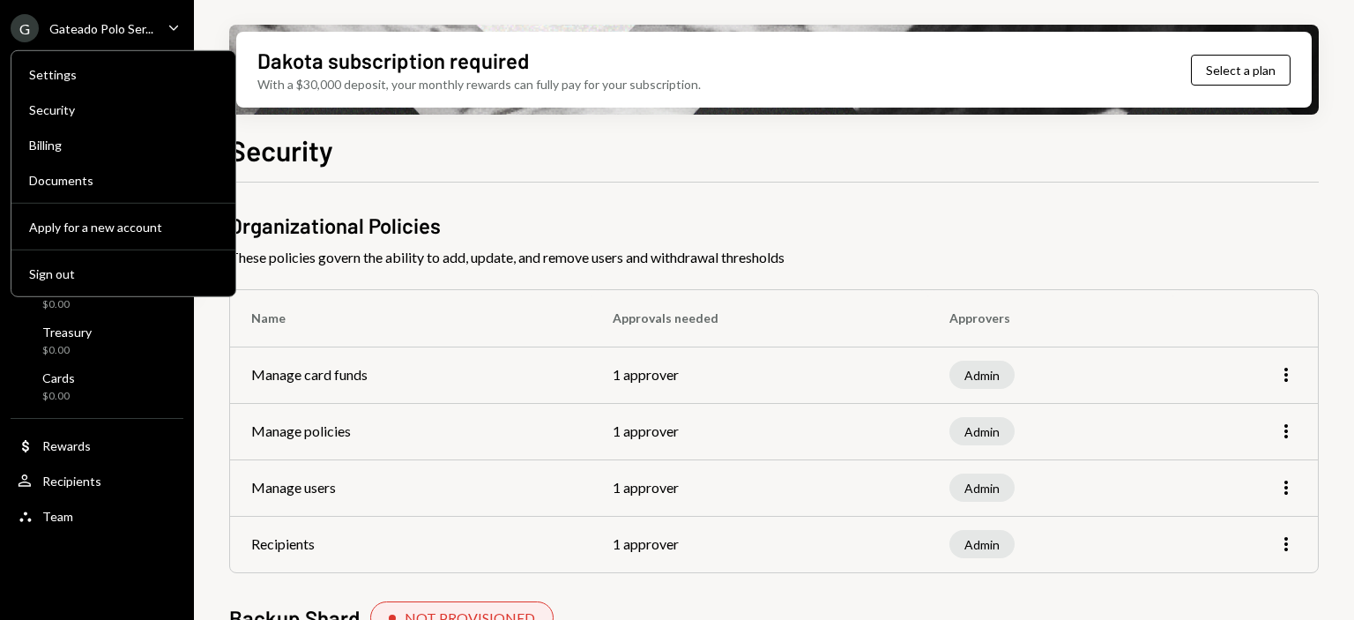
click at [28, 25] on div "G" at bounding box center [25, 28] width 28 height 28
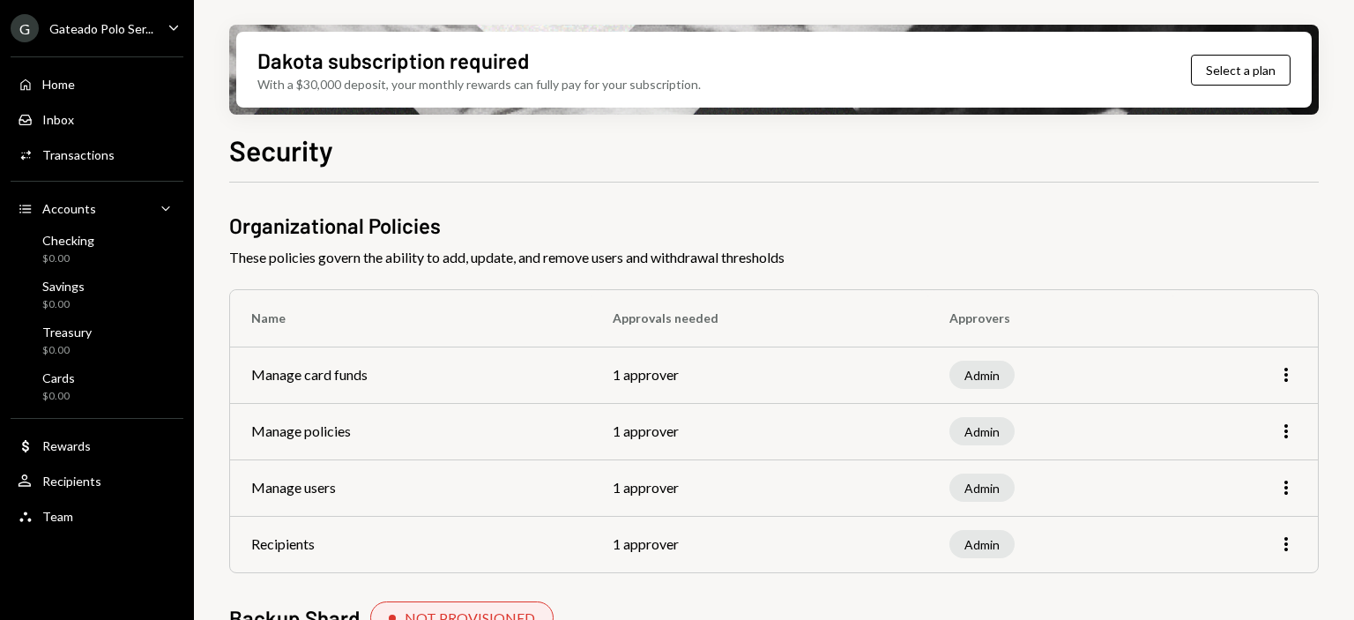
click at [28, 25] on div "G" at bounding box center [25, 28] width 28 height 28
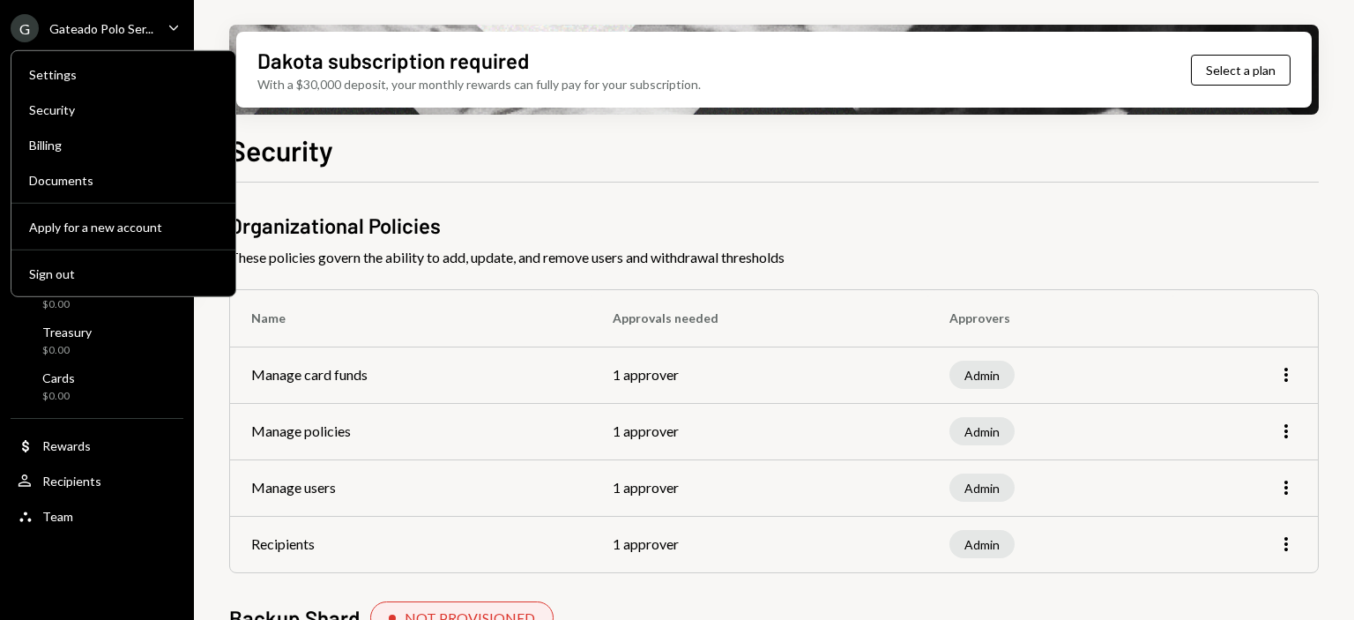
click at [28, 25] on div "G" at bounding box center [25, 28] width 28 height 28
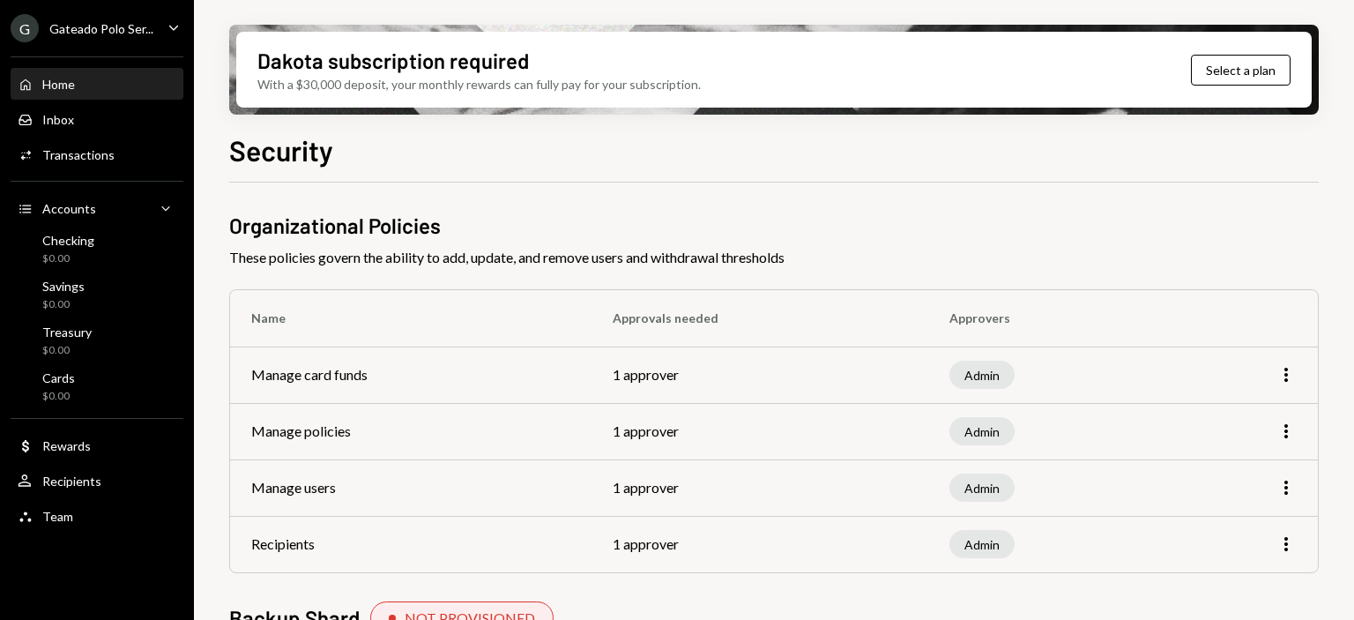
click at [56, 84] on div "Home" at bounding box center [58, 84] width 33 height 15
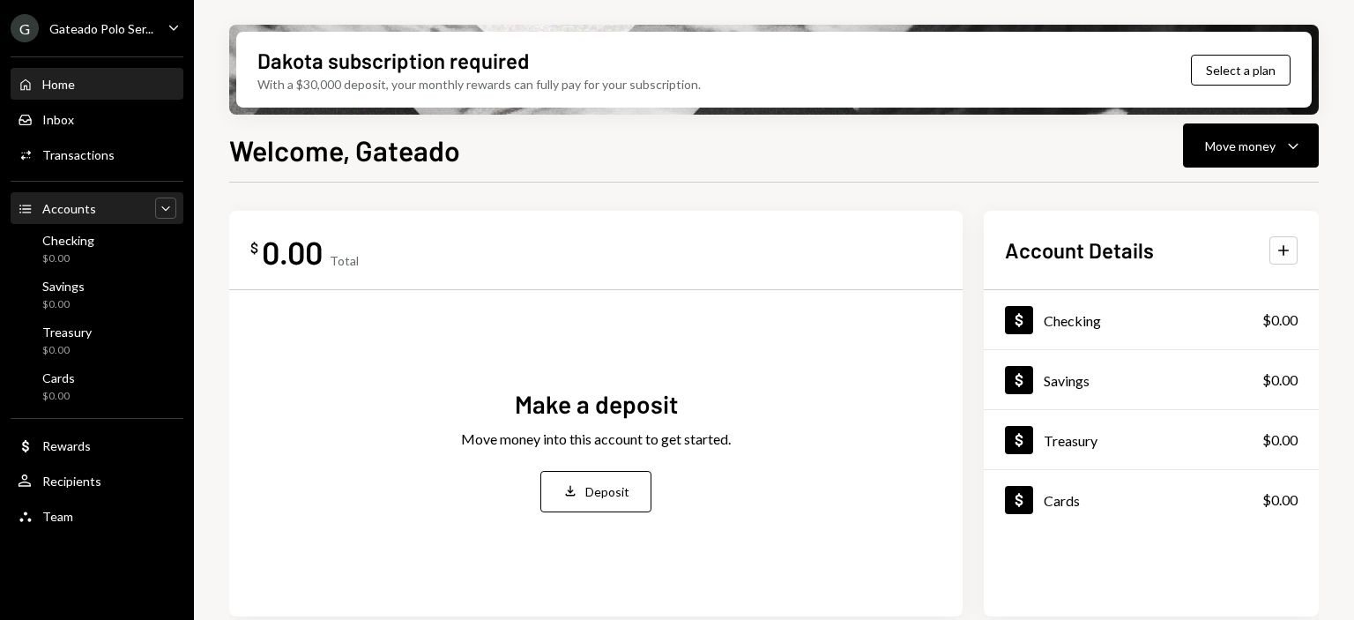
click at [163, 202] on icon "Caret Down" at bounding box center [166, 208] width 18 height 18
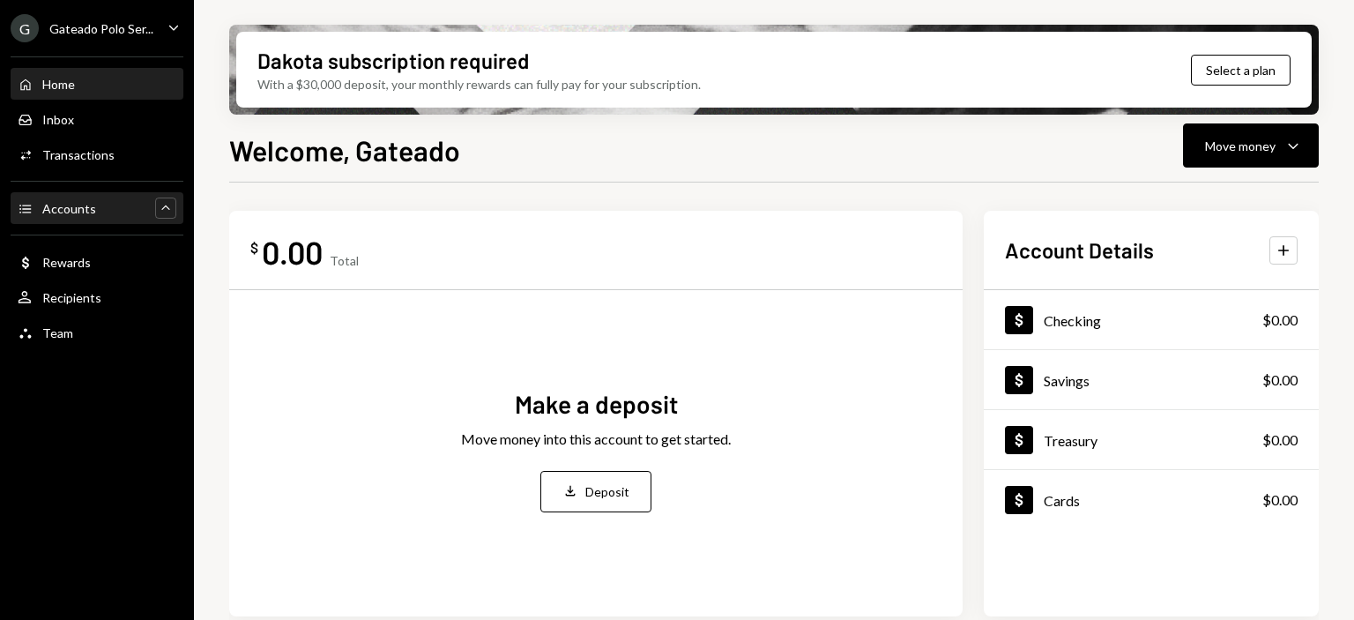
click at [137, 25] on div "Gateado Polo Ser..." at bounding box center [101, 28] width 104 height 15
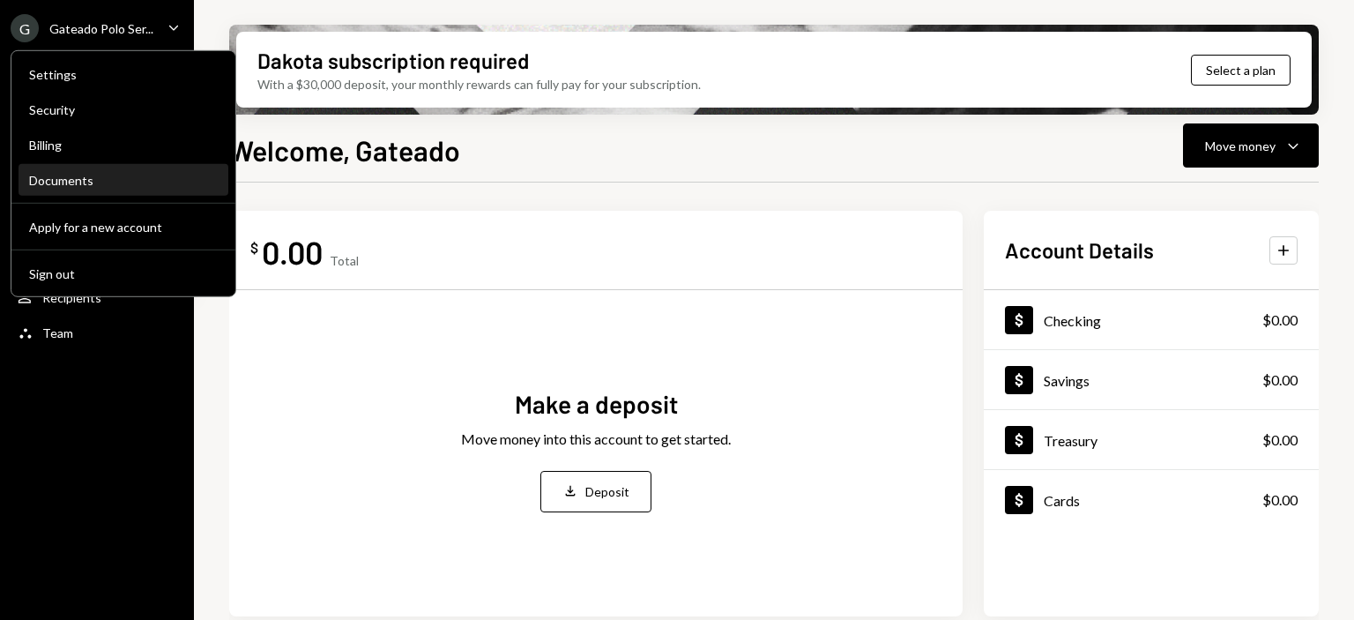
click at [93, 173] on div "Documents" at bounding box center [123, 180] width 189 height 15
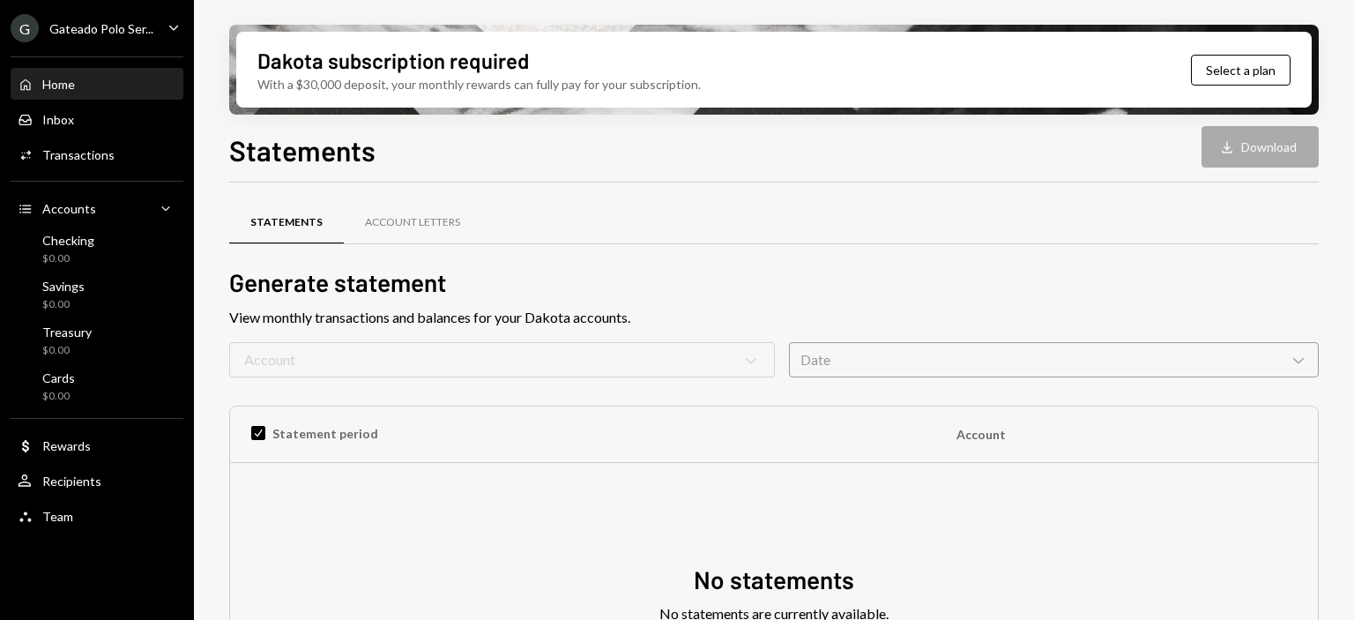
click at [81, 84] on div "Home Home" at bounding box center [97, 85] width 159 height 16
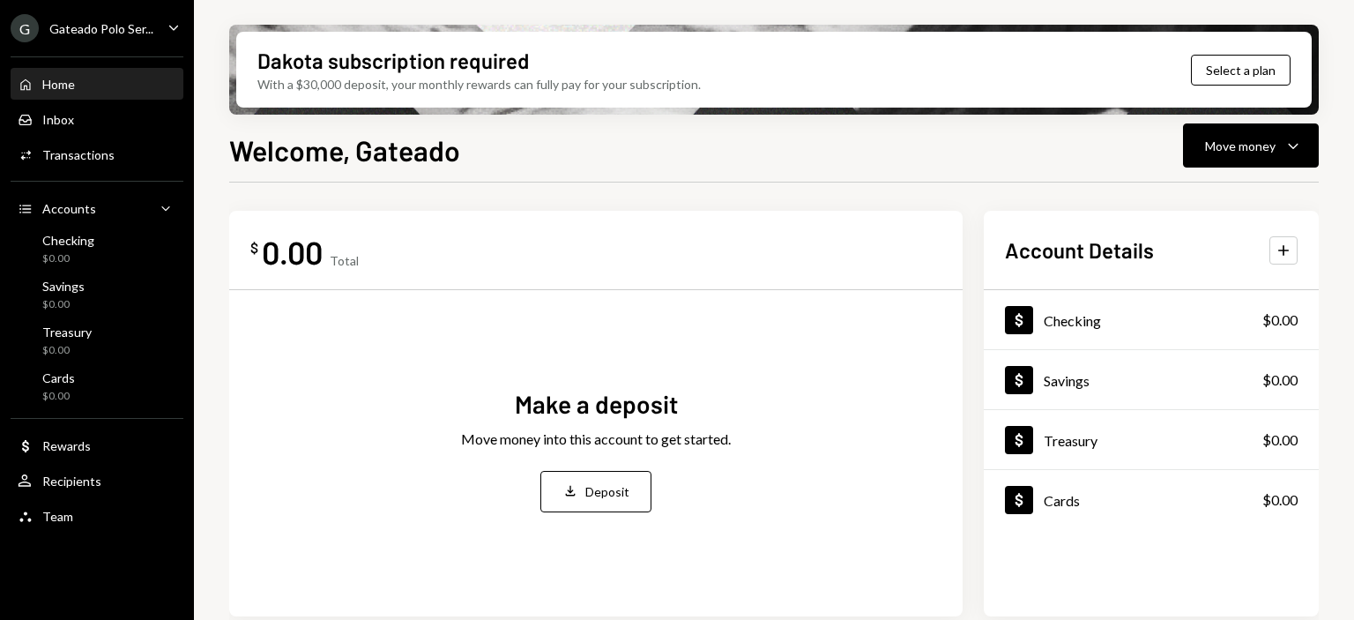
click at [160, 21] on div "G Gateado Polo Ser... Caret Down" at bounding box center [97, 28] width 194 height 28
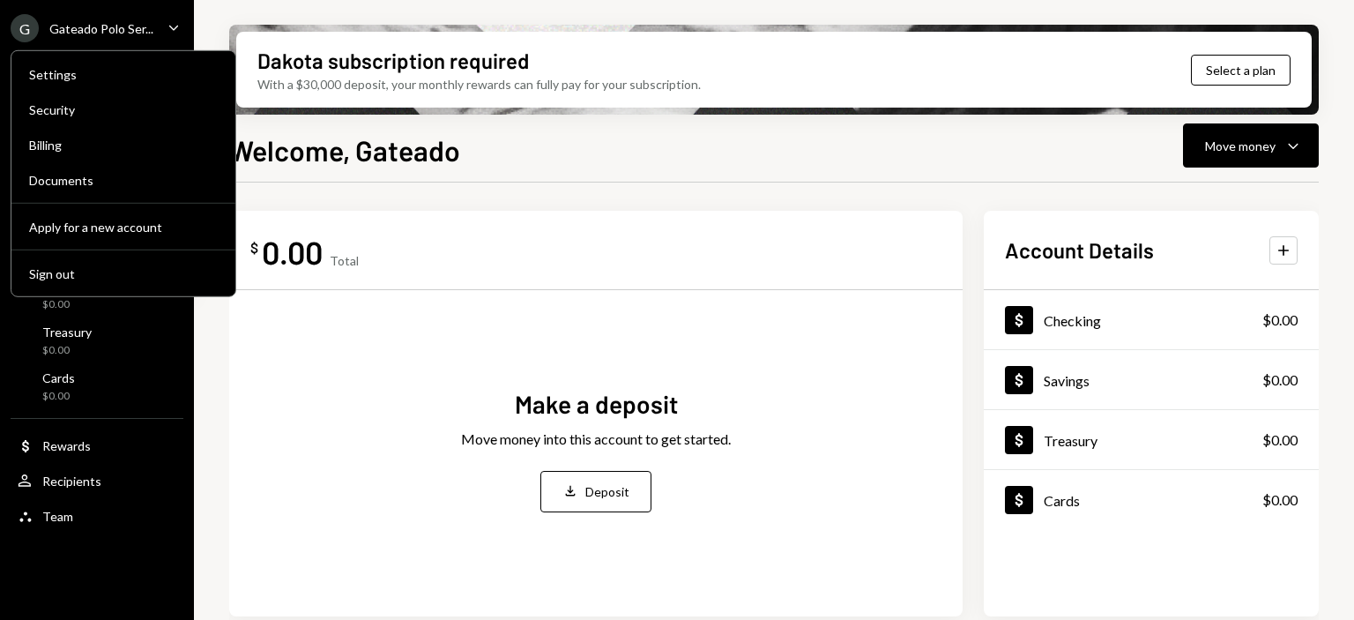
click at [160, 21] on div "G Gateado Polo Ser... Caret Down" at bounding box center [97, 28] width 194 height 28
